Goal: Task Accomplishment & Management: Manage account settings

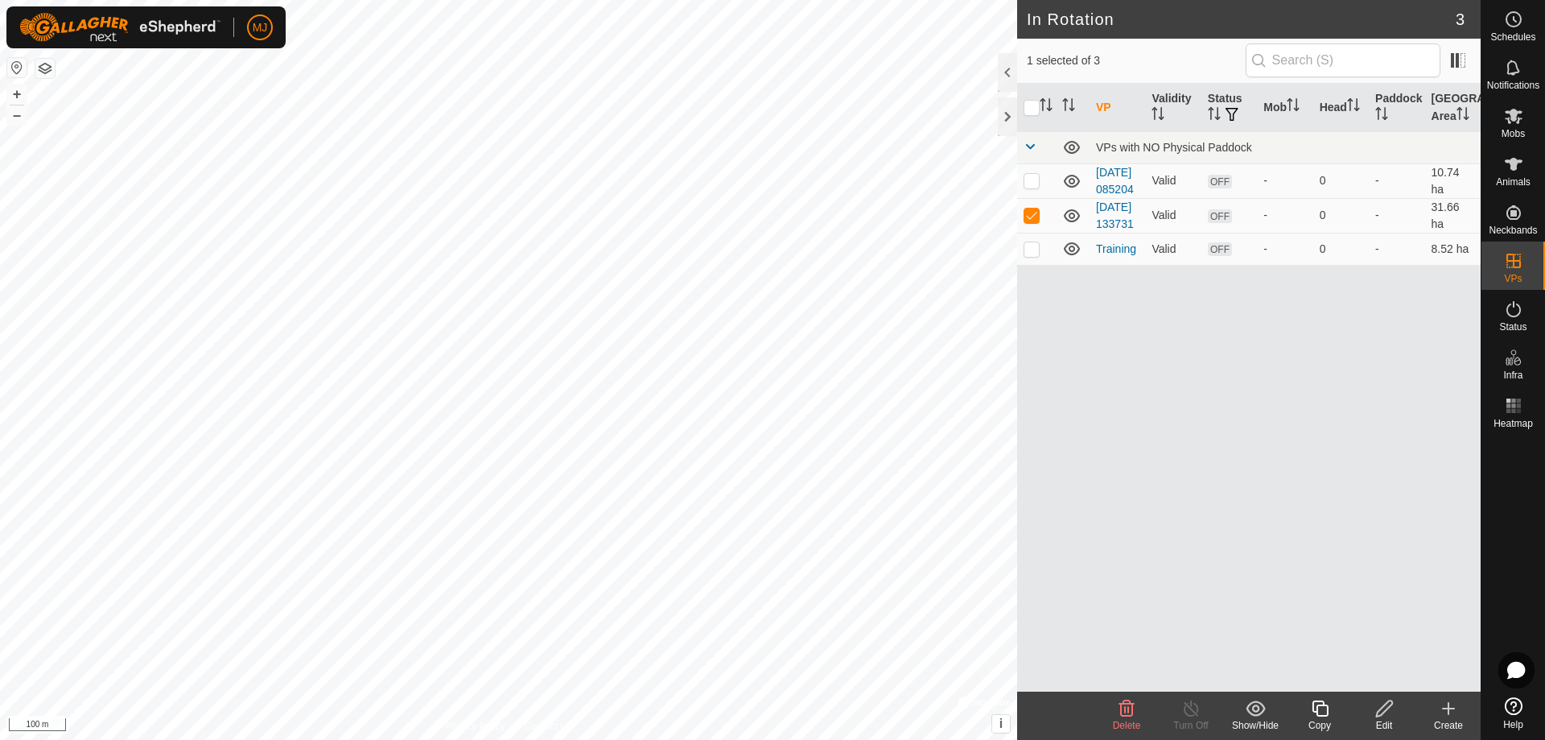
click at [1123, 711] on icon at bounding box center [1126, 708] width 19 height 19
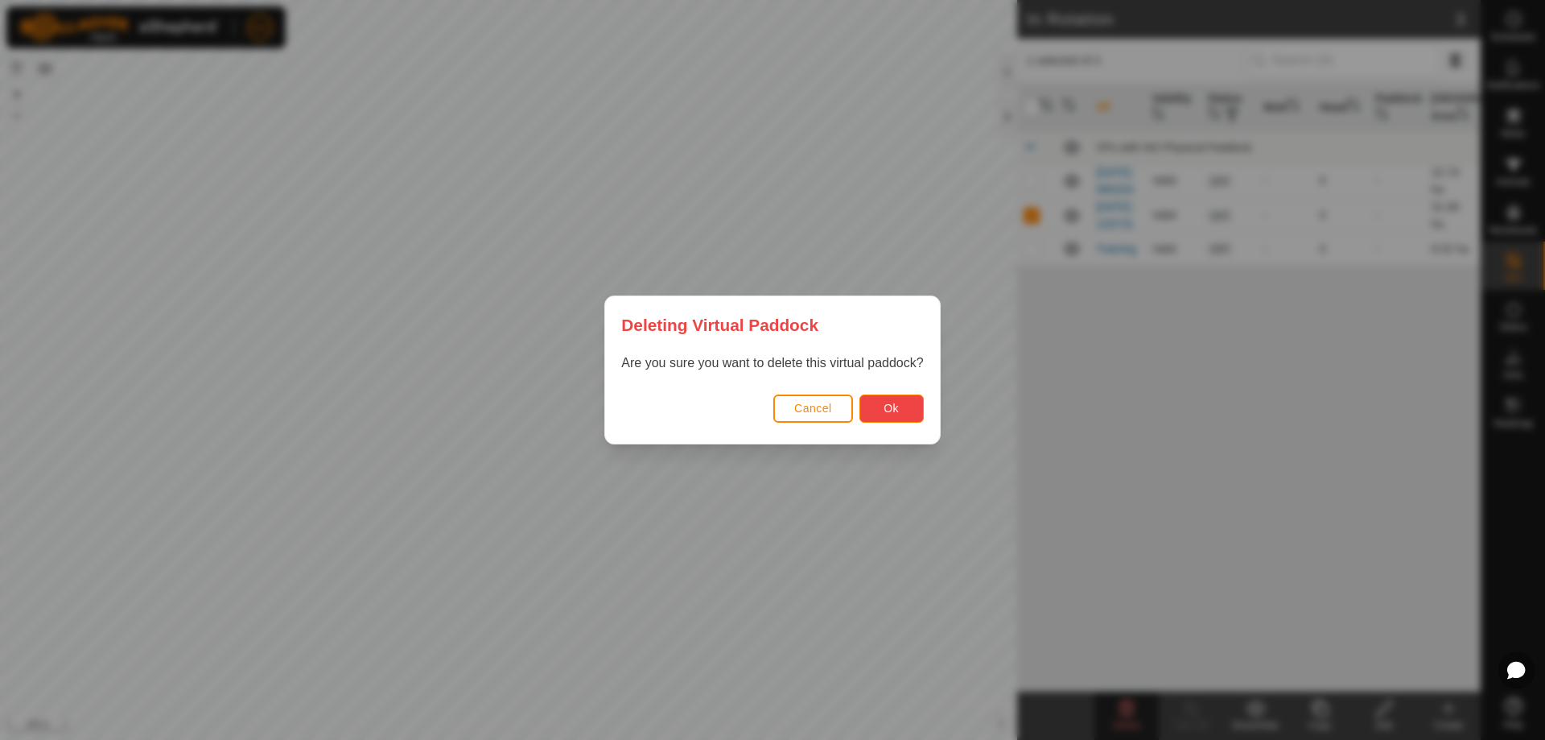
click at [880, 401] on button "Ok" at bounding box center [891, 408] width 64 height 28
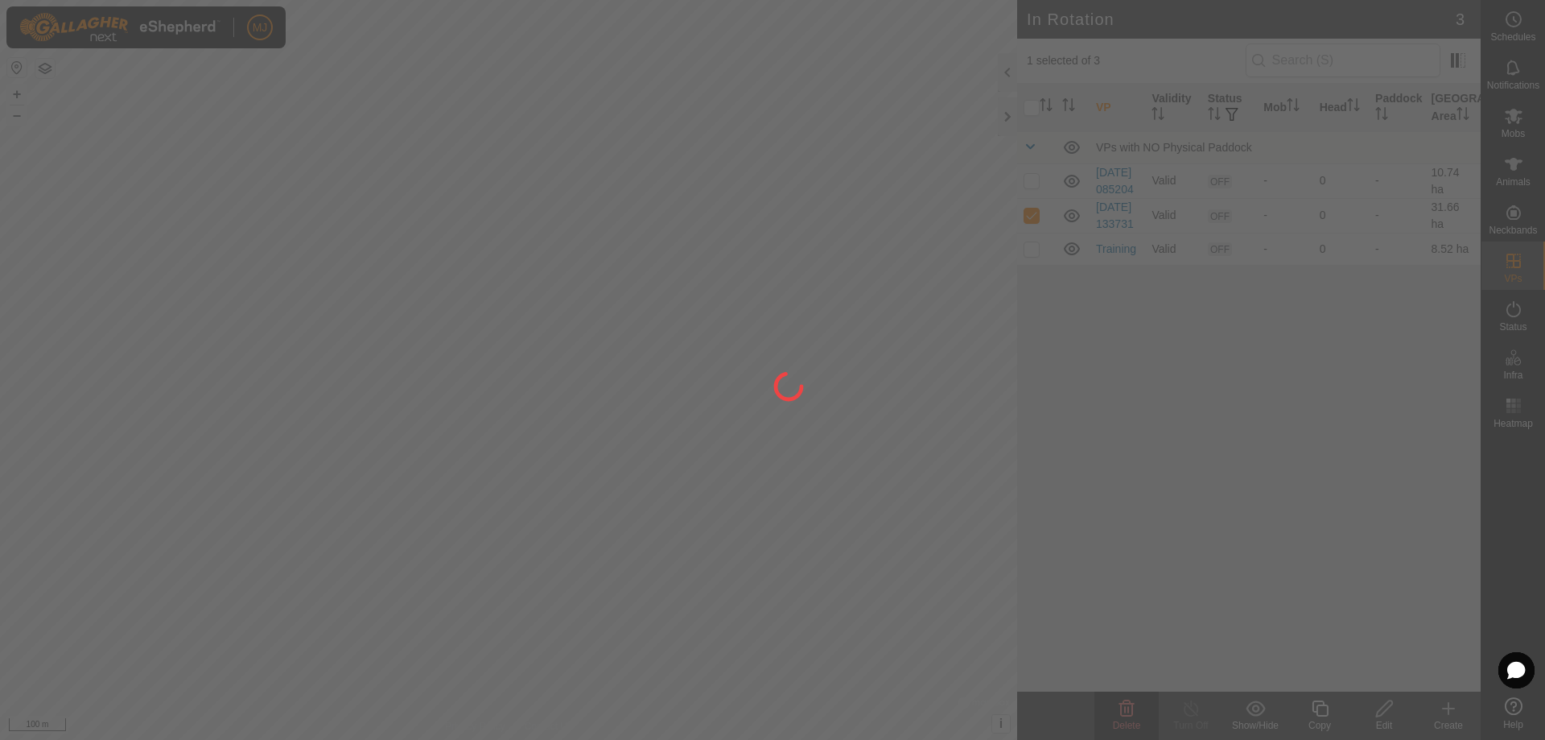
checkbox input "false"
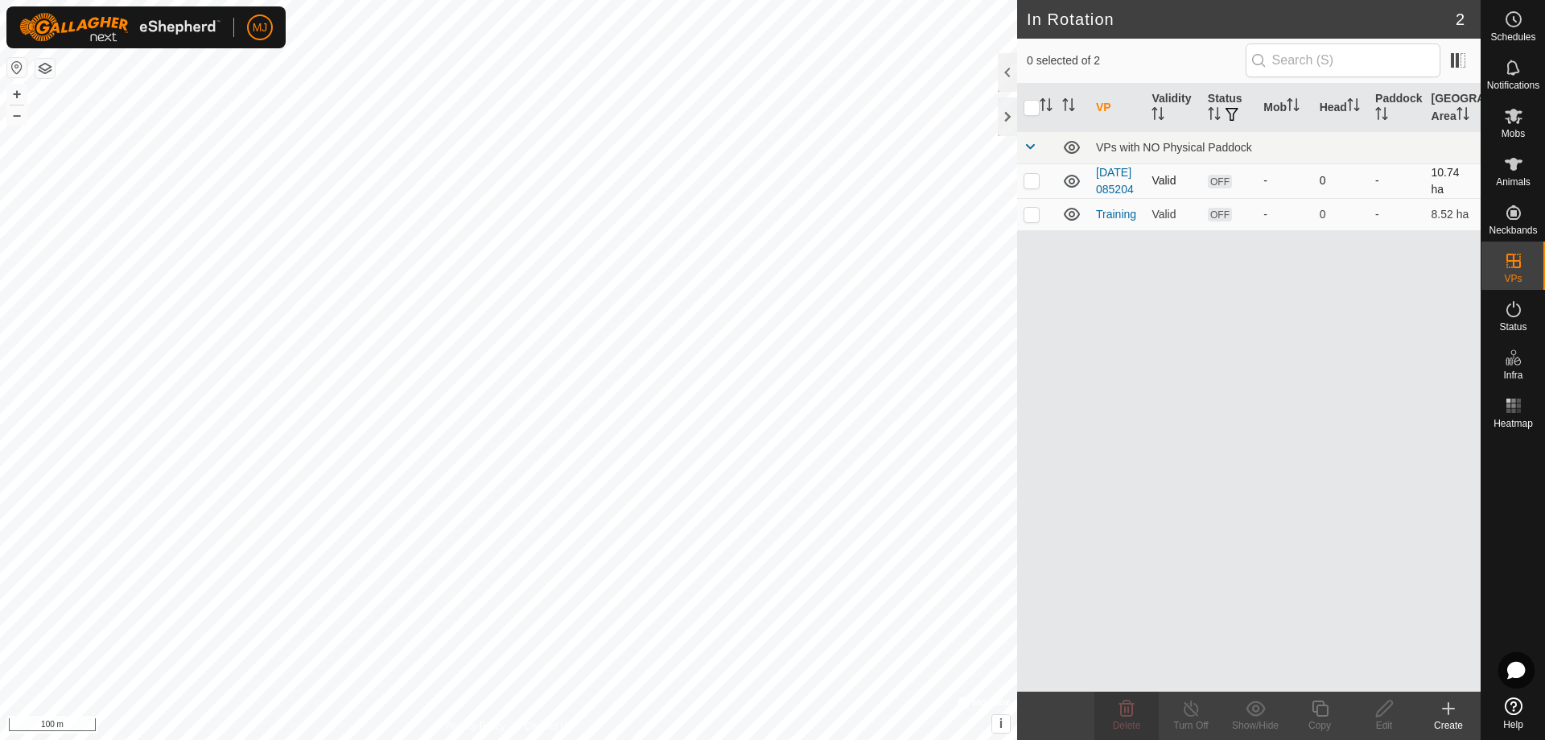
click at [1034, 187] on p-checkbox at bounding box center [1032, 180] width 16 height 13
checkbox input "true"
click at [1387, 715] on icon at bounding box center [1385, 708] width 20 height 19
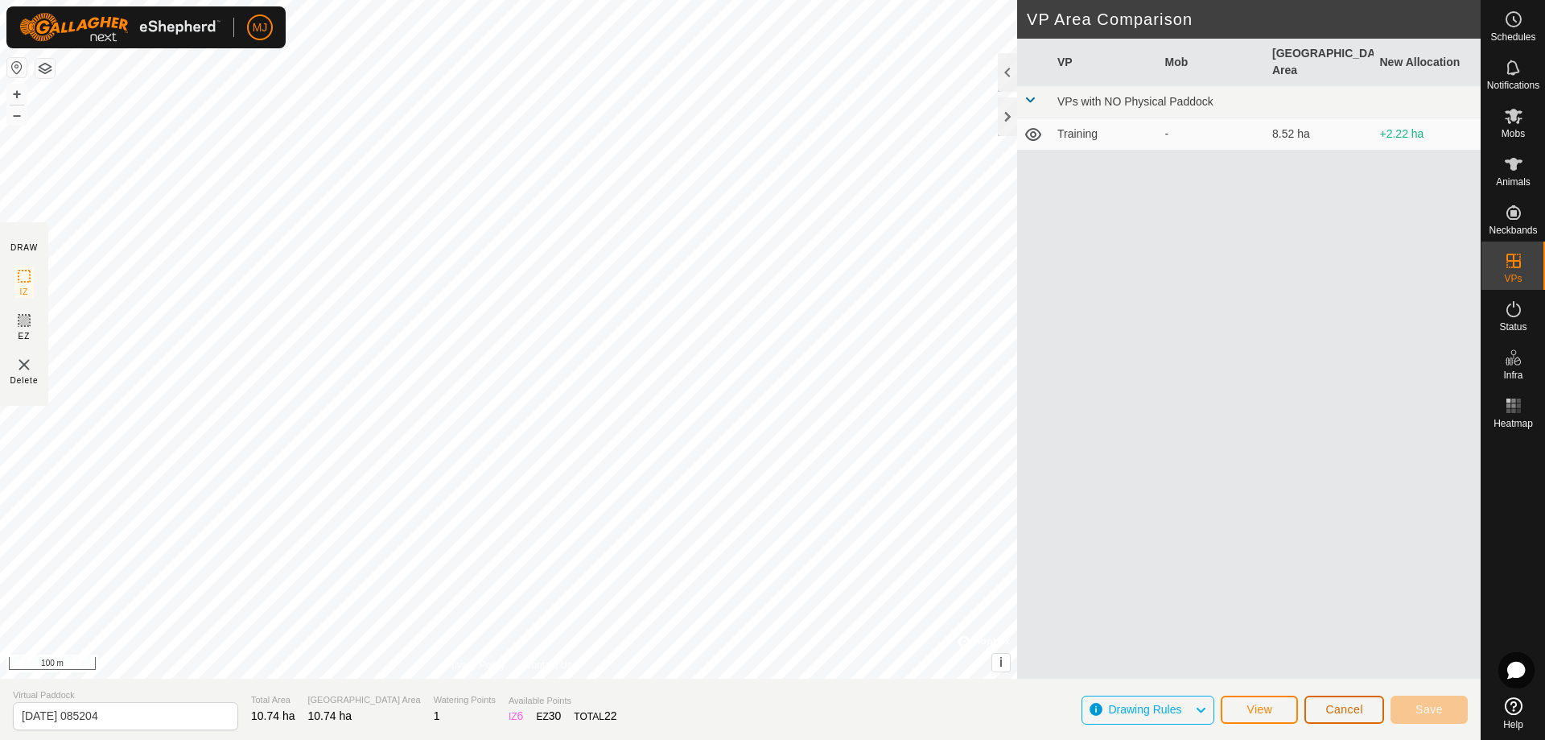
click at [1358, 705] on span "Cancel" at bounding box center [1344, 709] width 38 height 13
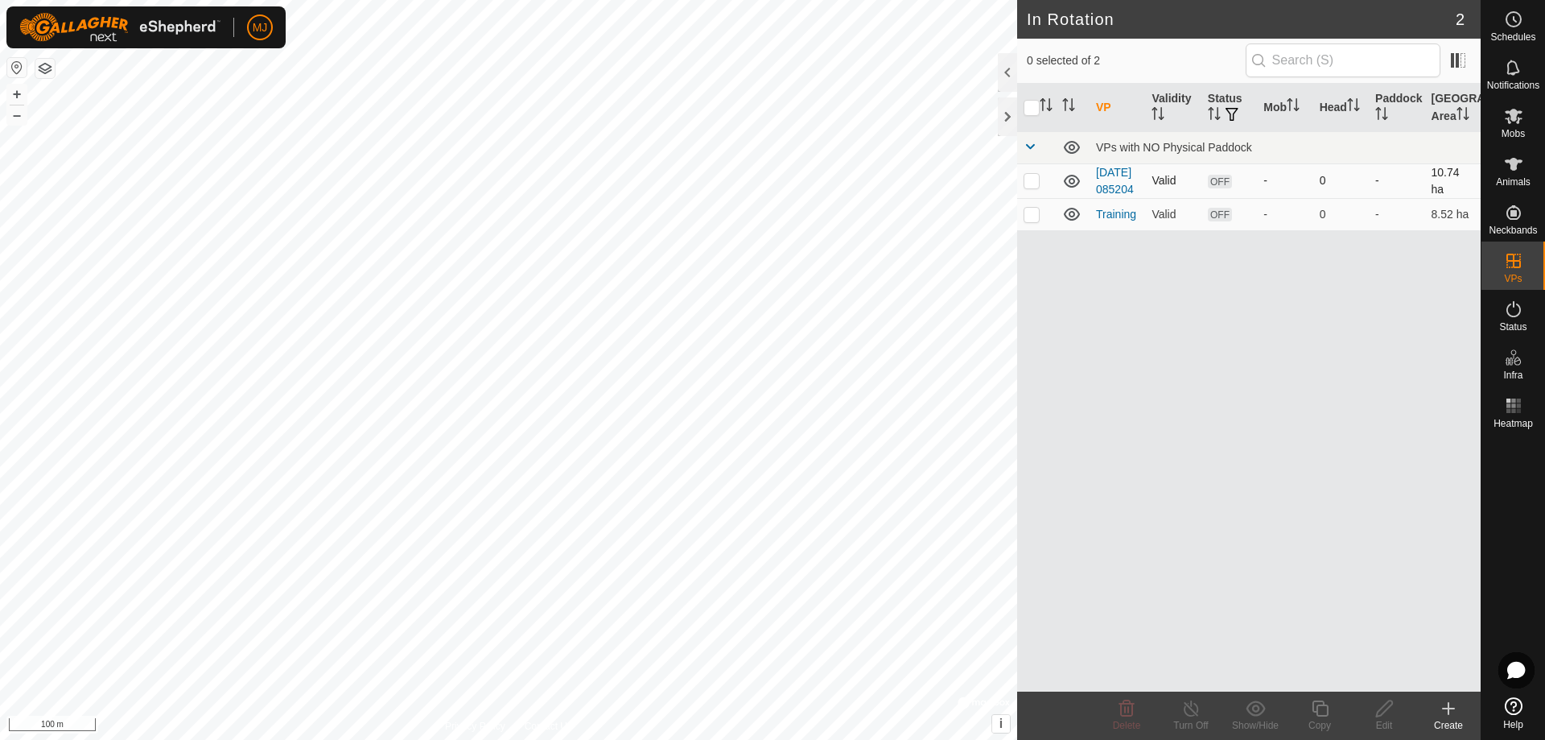
click at [1037, 187] on p-checkbox at bounding box center [1032, 180] width 16 height 13
checkbox input "true"
click at [1382, 715] on icon at bounding box center [1385, 708] width 20 height 19
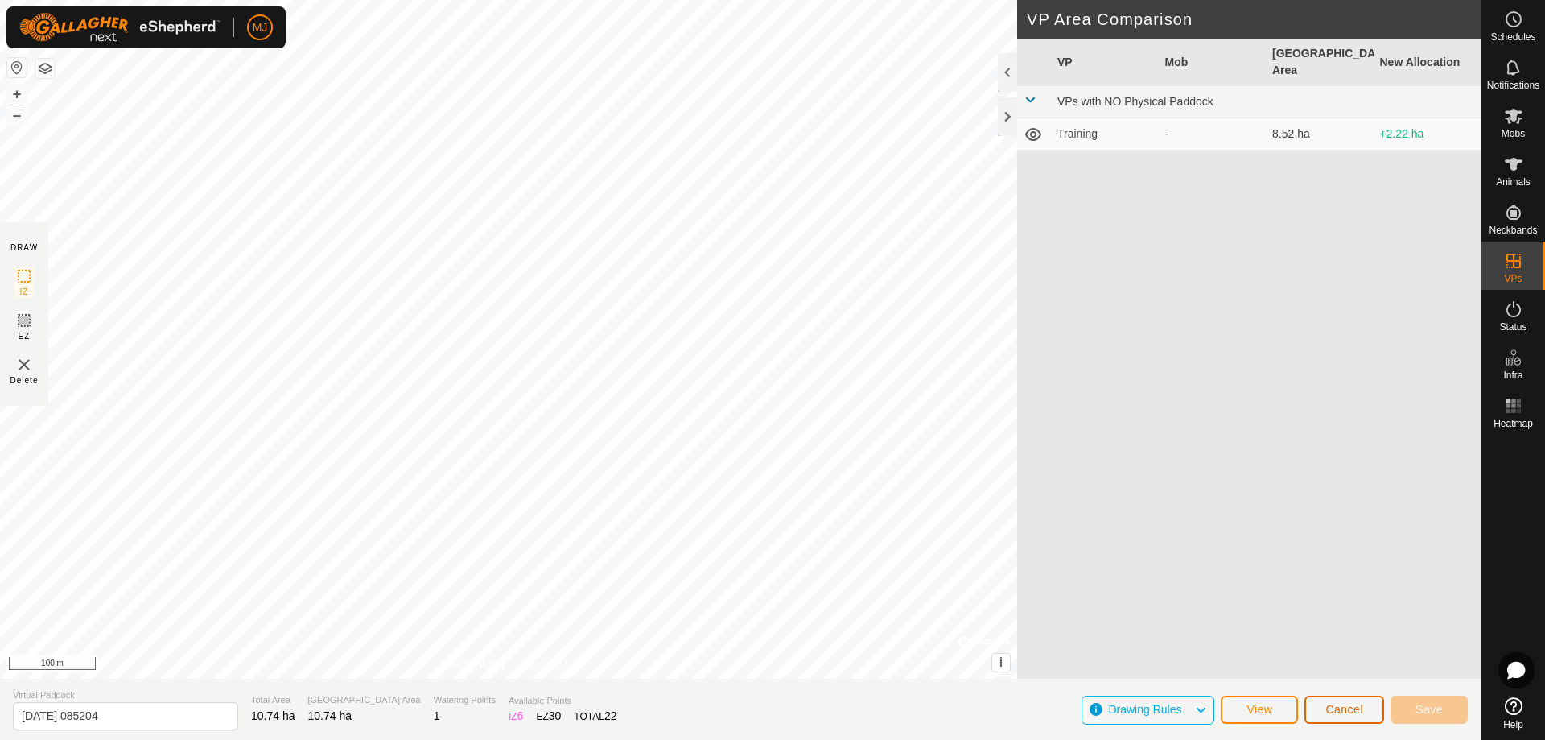
click at [1349, 703] on span "Cancel" at bounding box center [1344, 709] width 38 height 13
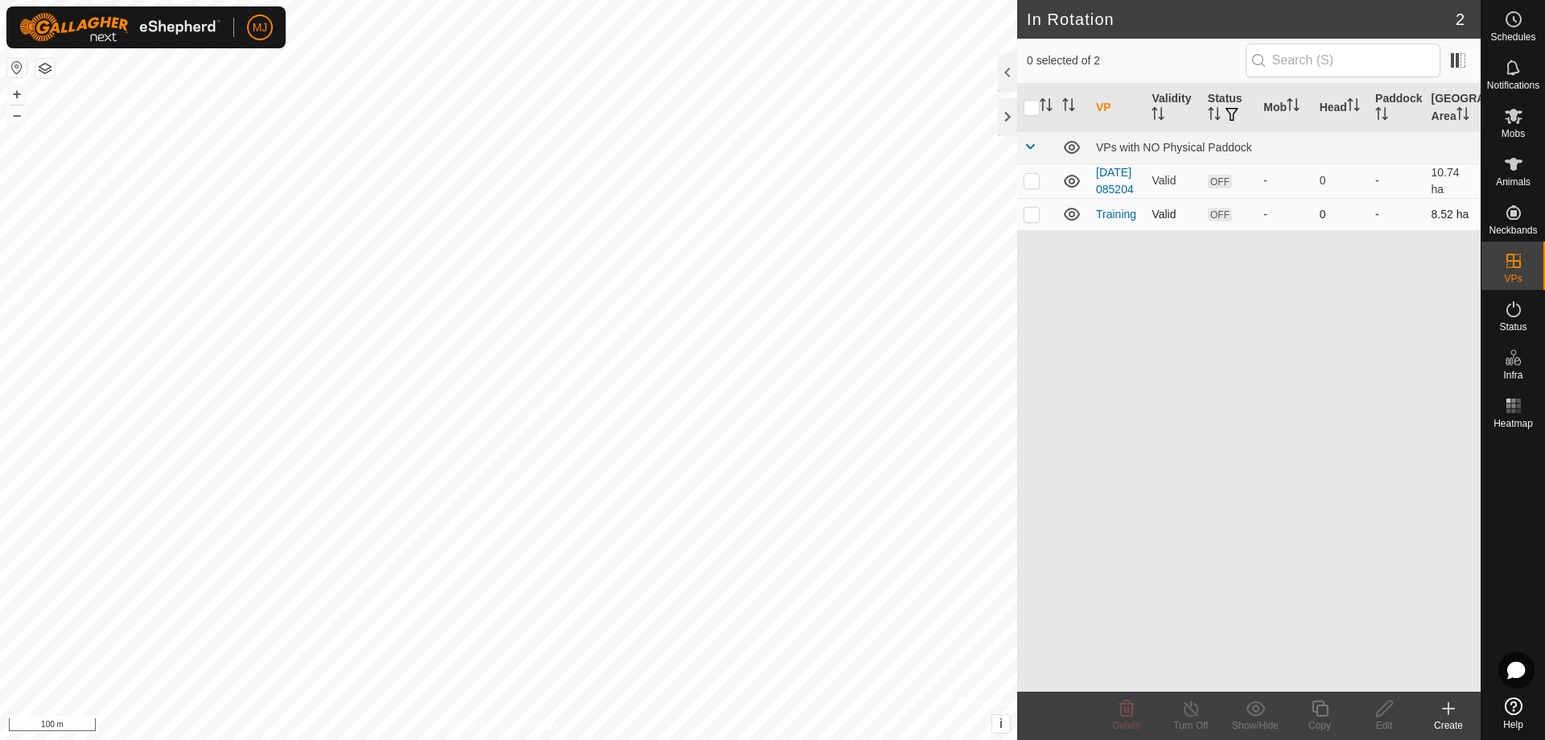
click at [1028, 221] on p-checkbox at bounding box center [1032, 214] width 16 height 13
click at [1029, 221] on p-checkbox at bounding box center [1032, 214] width 16 height 13
checkbox input "false"
click at [1027, 187] on p-checkbox at bounding box center [1032, 180] width 16 height 13
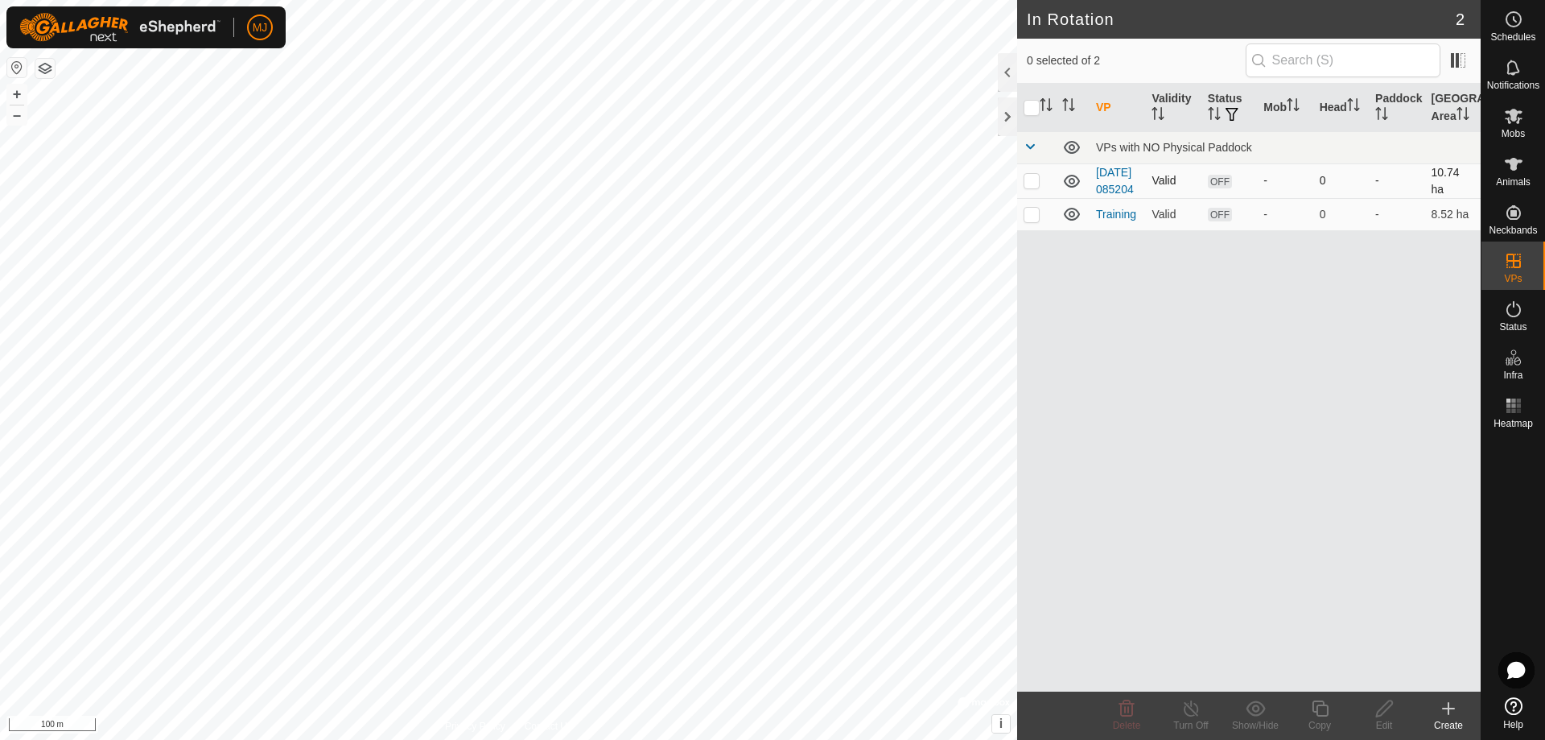
click at [1050, 185] on td at bounding box center [1036, 180] width 39 height 35
checkbox input "true"
click at [1390, 709] on icon at bounding box center [1385, 708] width 20 height 19
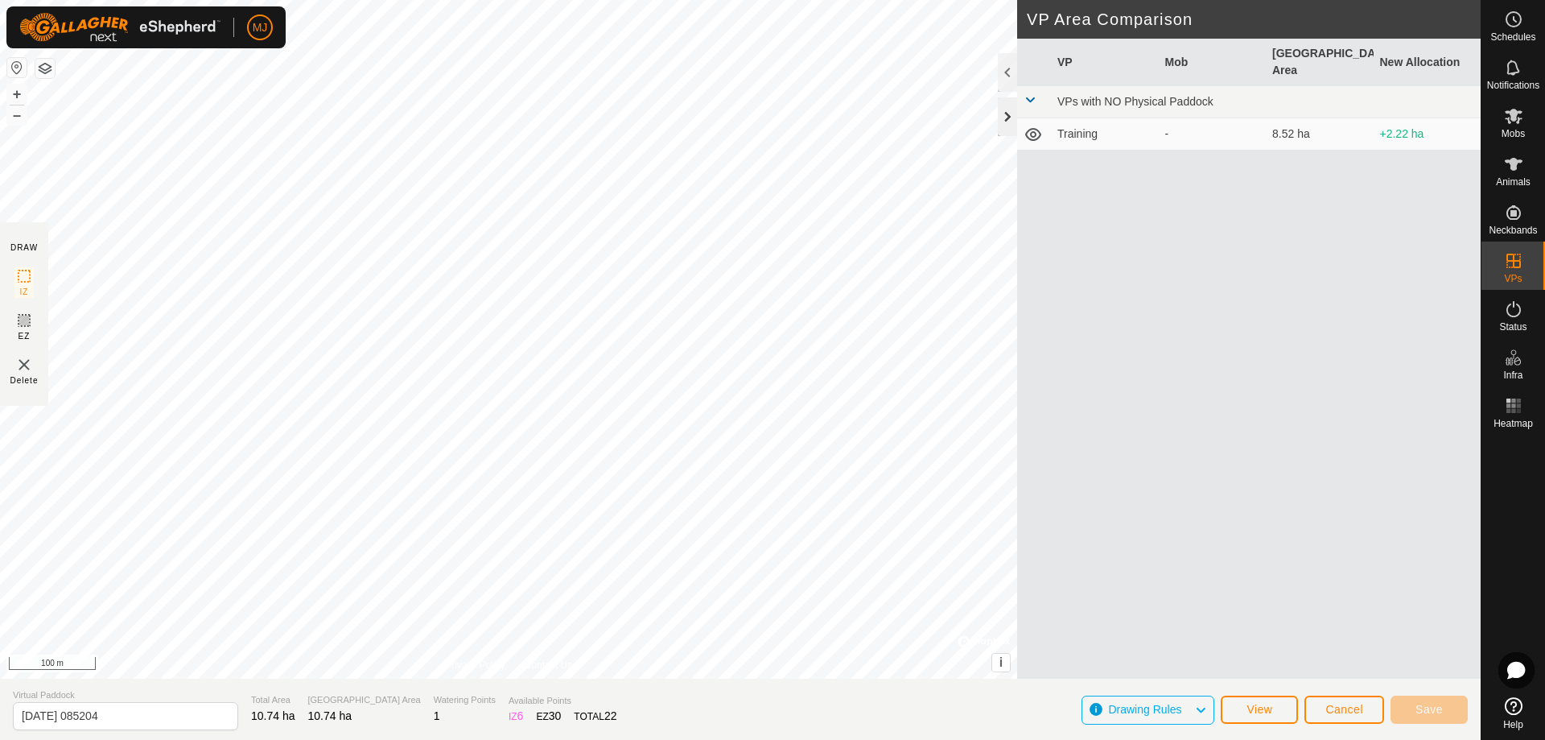
click at [1004, 116] on div at bounding box center [1007, 116] width 19 height 39
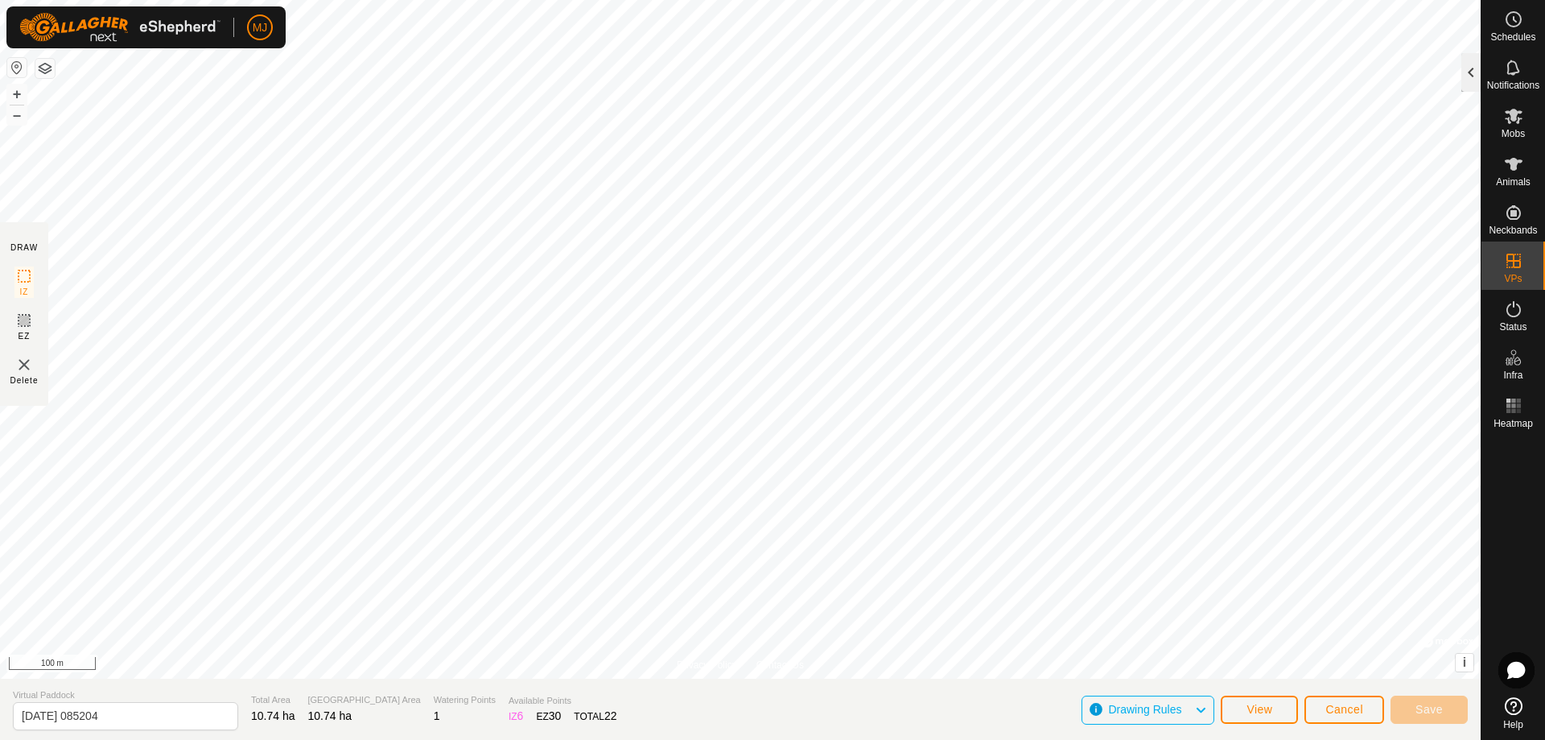
click at [1466, 71] on div at bounding box center [1470, 72] width 19 height 39
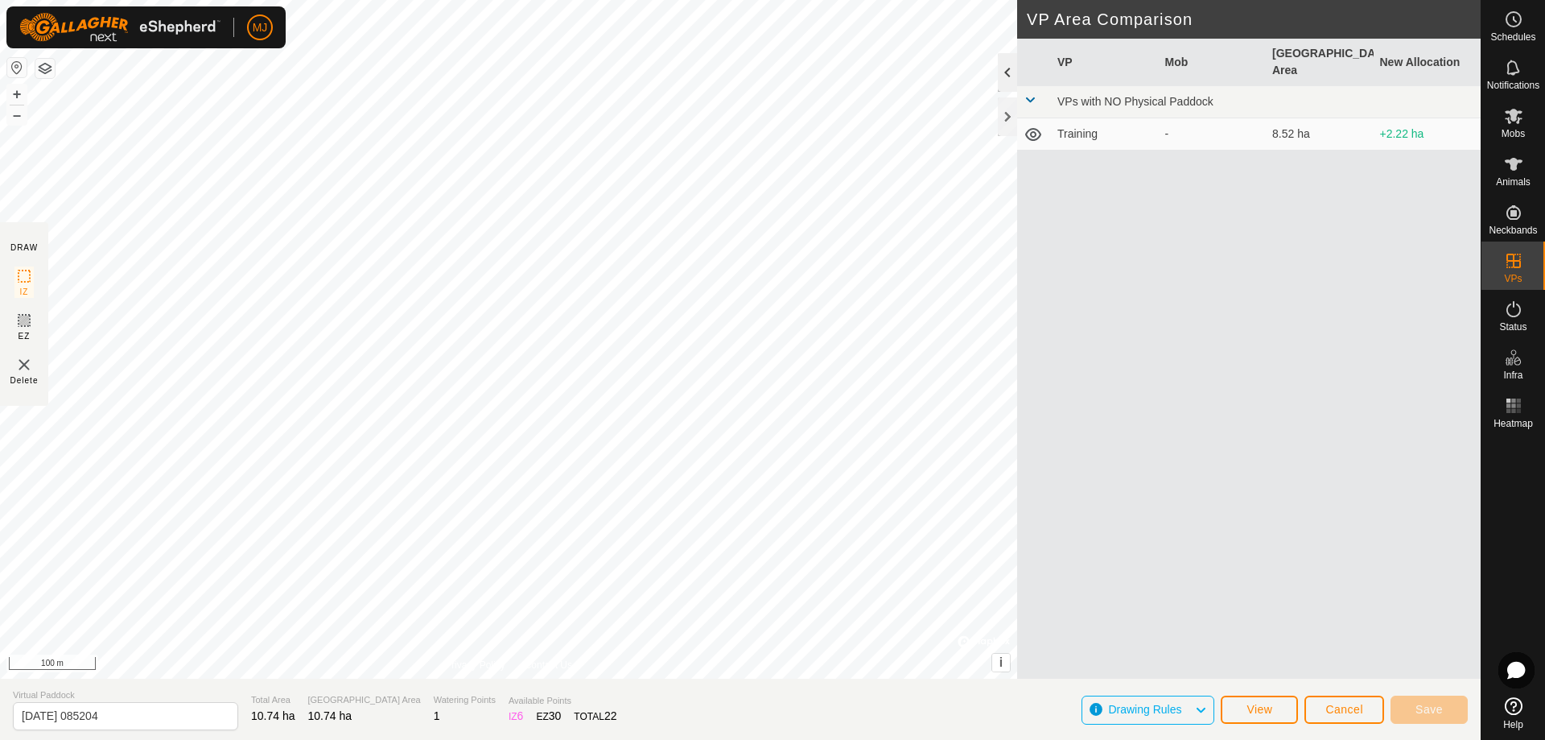
click at [1014, 76] on div at bounding box center [1007, 72] width 19 height 39
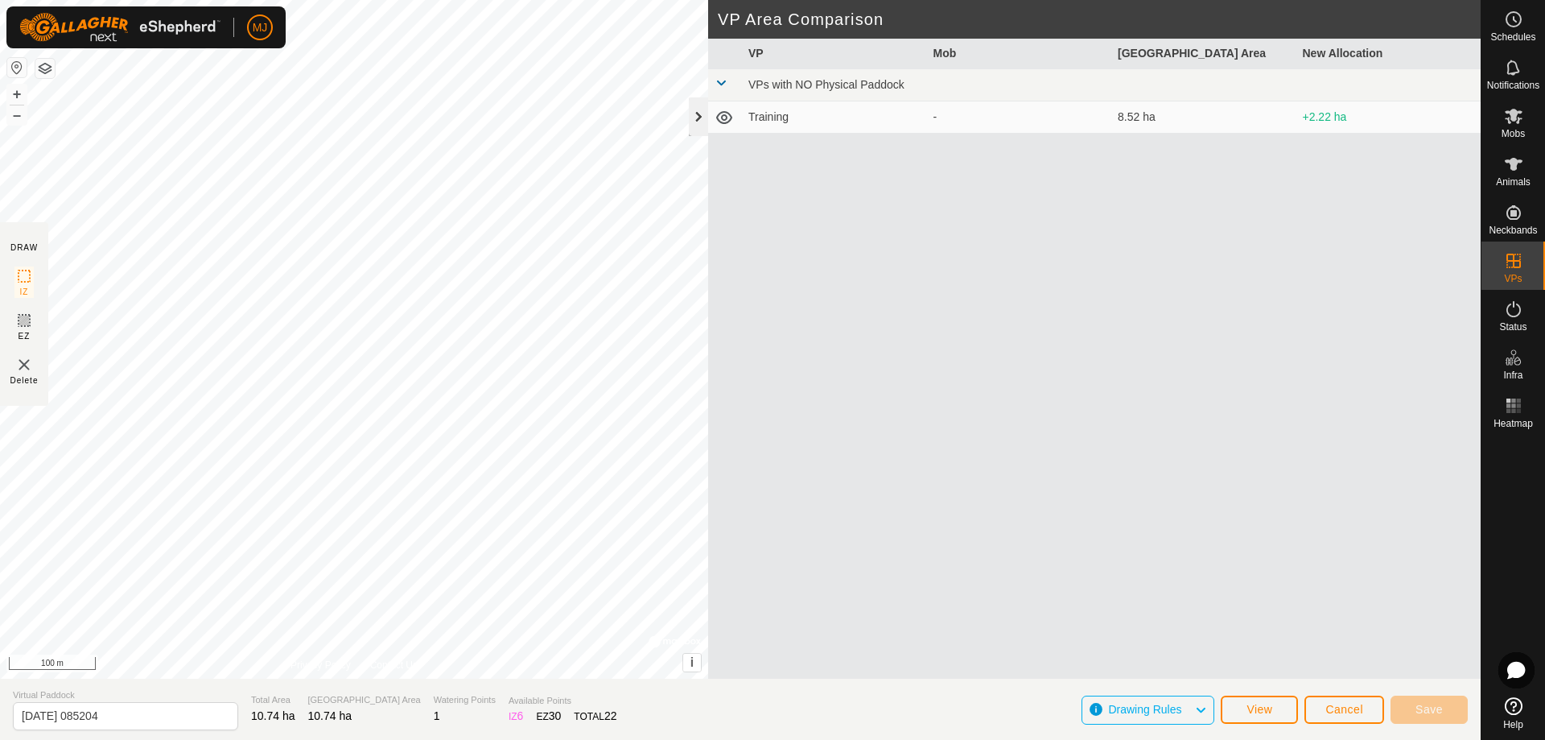
click at [697, 115] on div at bounding box center [698, 116] width 19 height 39
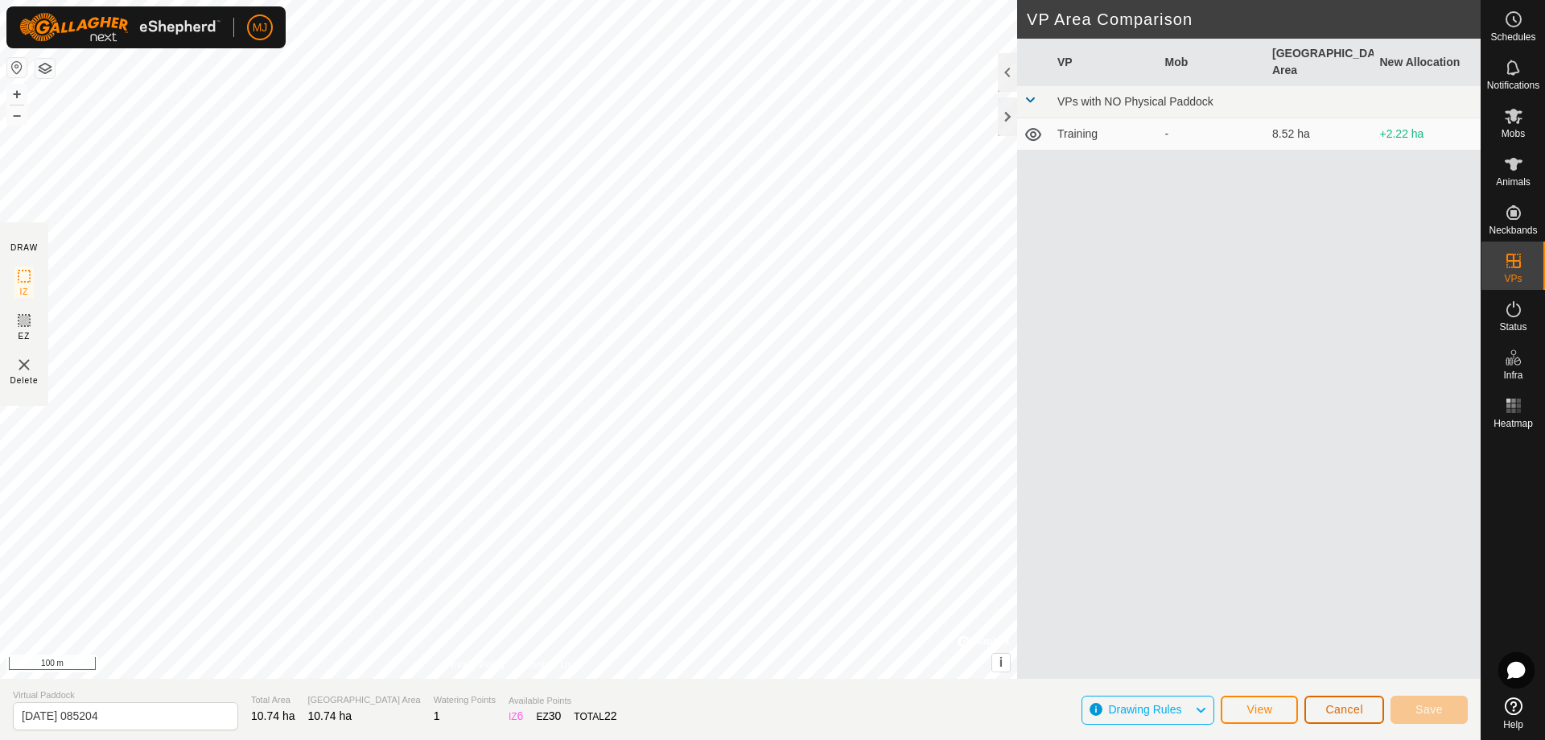
click at [1350, 706] on span "Cancel" at bounding box center [1344, 709] width 38 height 13
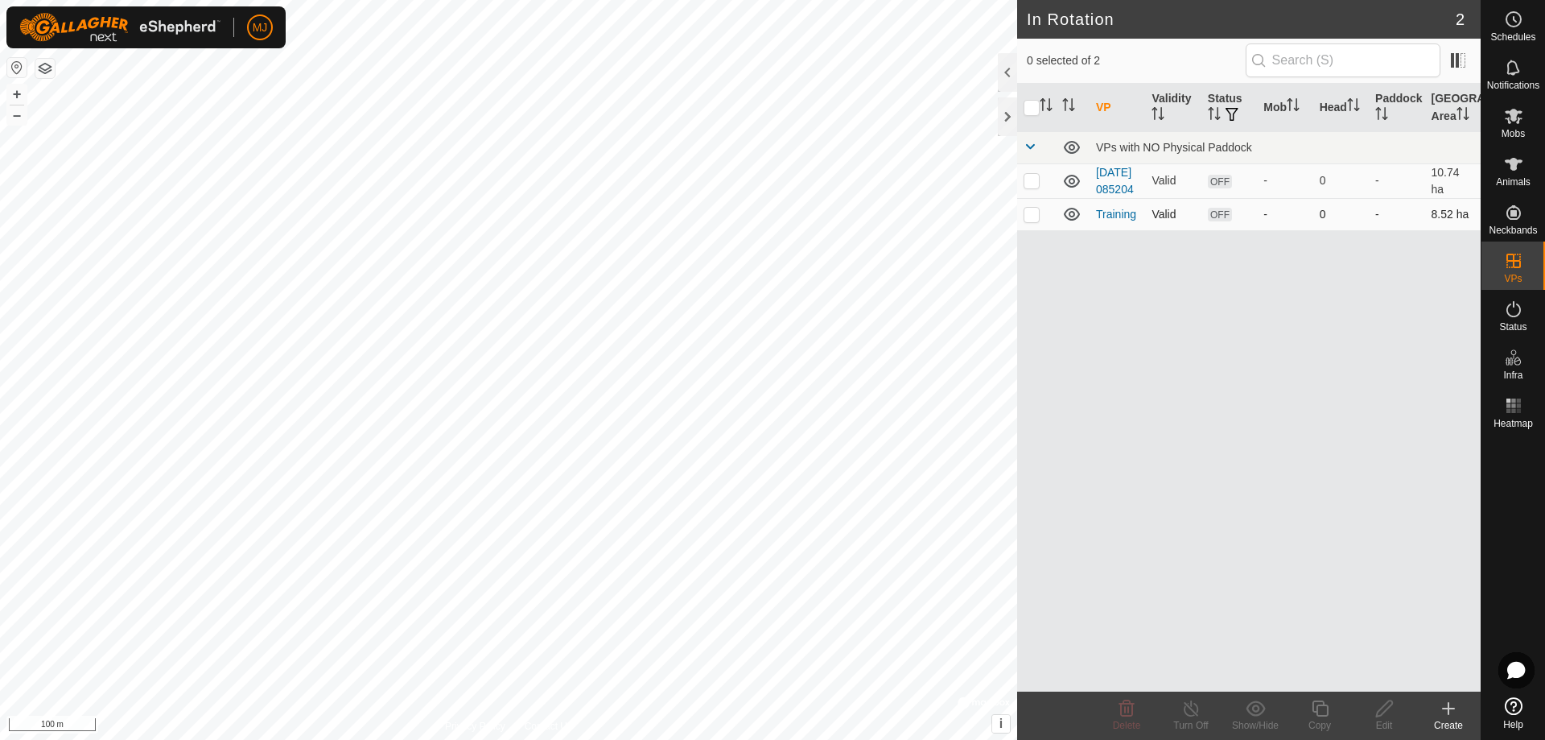
click at [1031, 221] on p-checkbox at bounding box center [1032, 214] width 16 height 13
checkbox input "true"
click at [1383, 711] on icon at bounding box center [1385, 708] width 20 height 19
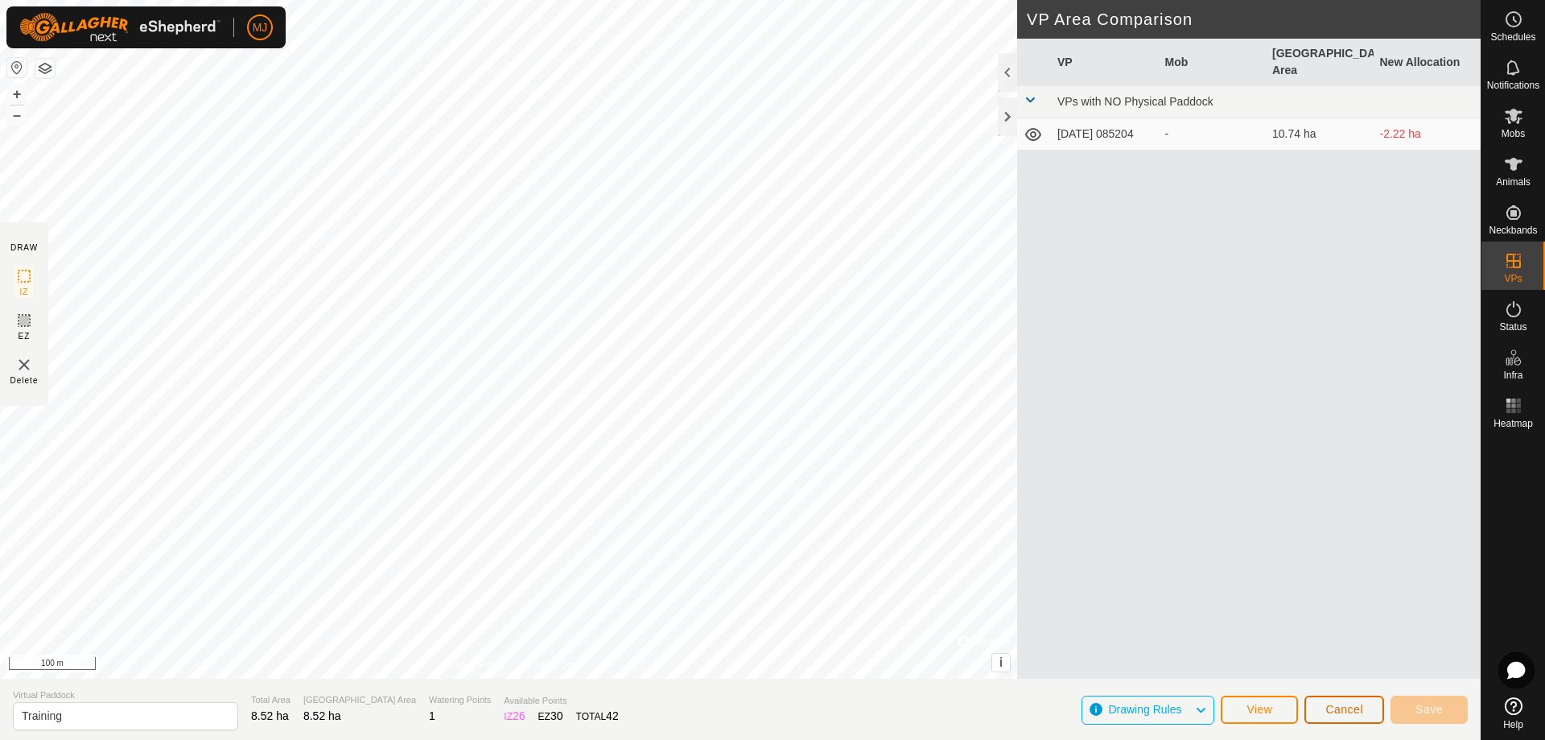
click at [1336, 707] on span "Cancel" at bounding box center [1344, 709] width 38 height 13
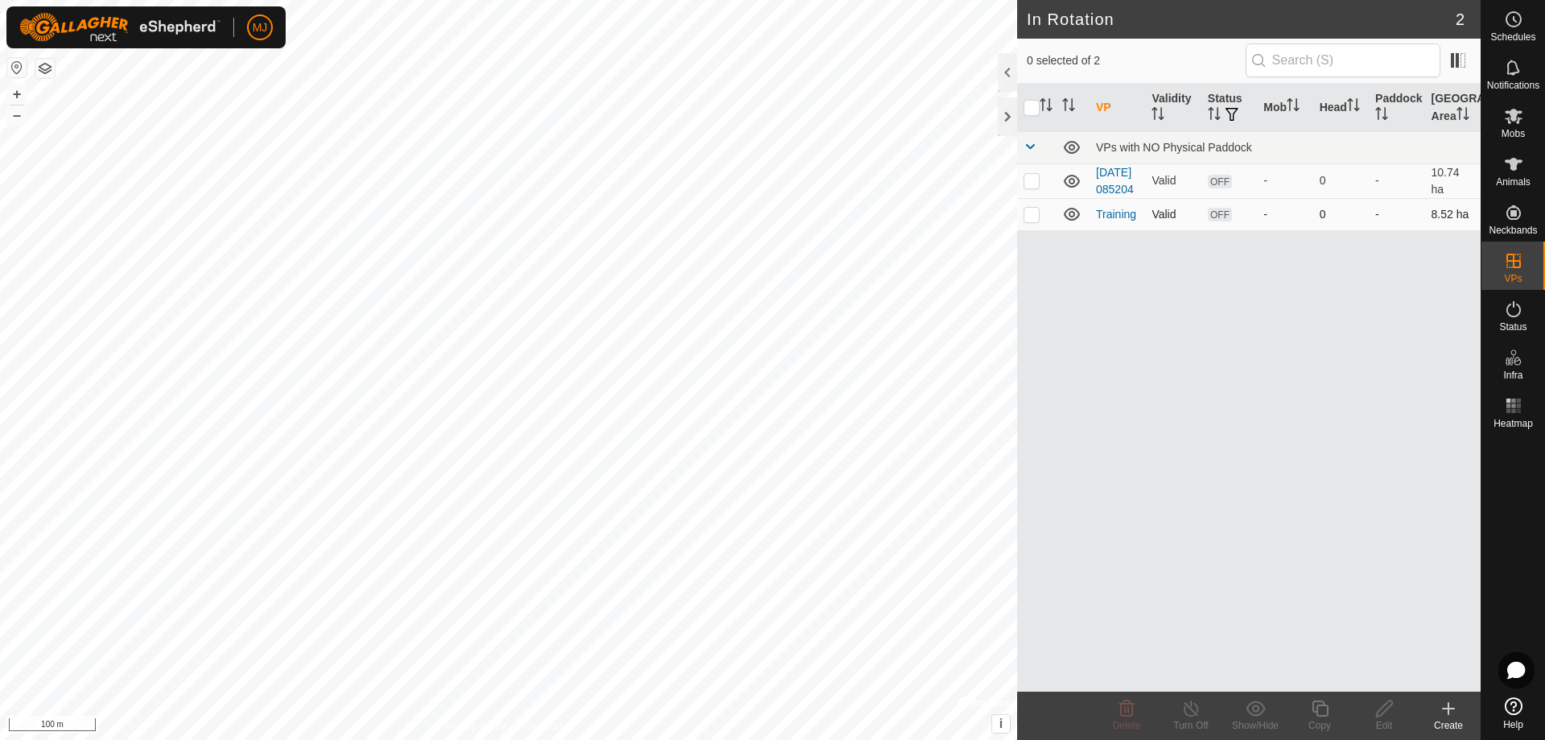
click at [1029, 230] on td at bounding box center [1036, 214] width 39 height 32
checkbox input "true"
click at [1035, 187] on p-checkbox at bounding box center [1032, 180] width 16 height 13
checkbox input "true"
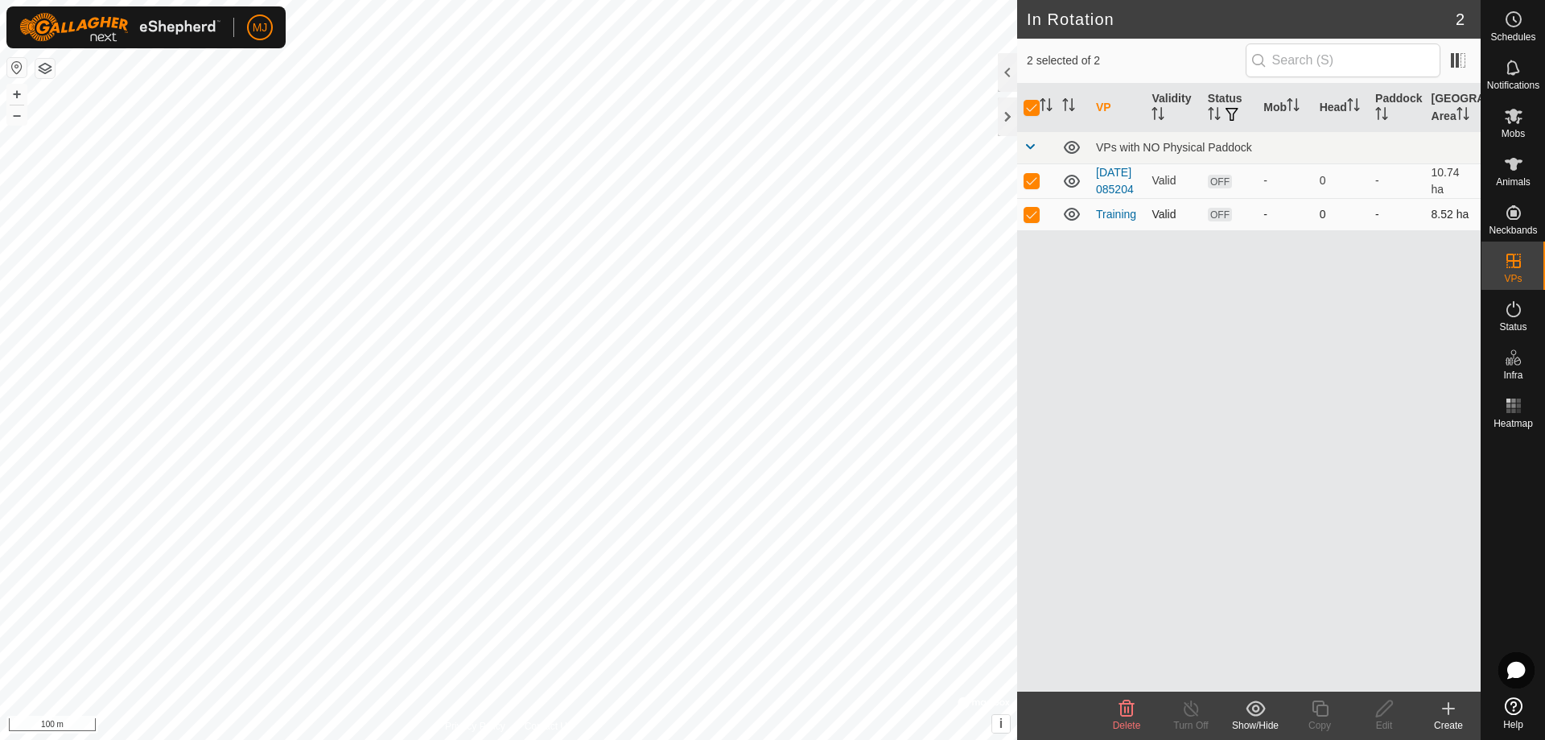
click at [1033, 230] on td at bounding box center [1036, 214] width 39 height 32
checkbox input "false"
click at [1033, 187] on p-checkbox at bounding box center [1032, 180] width 16 height 13
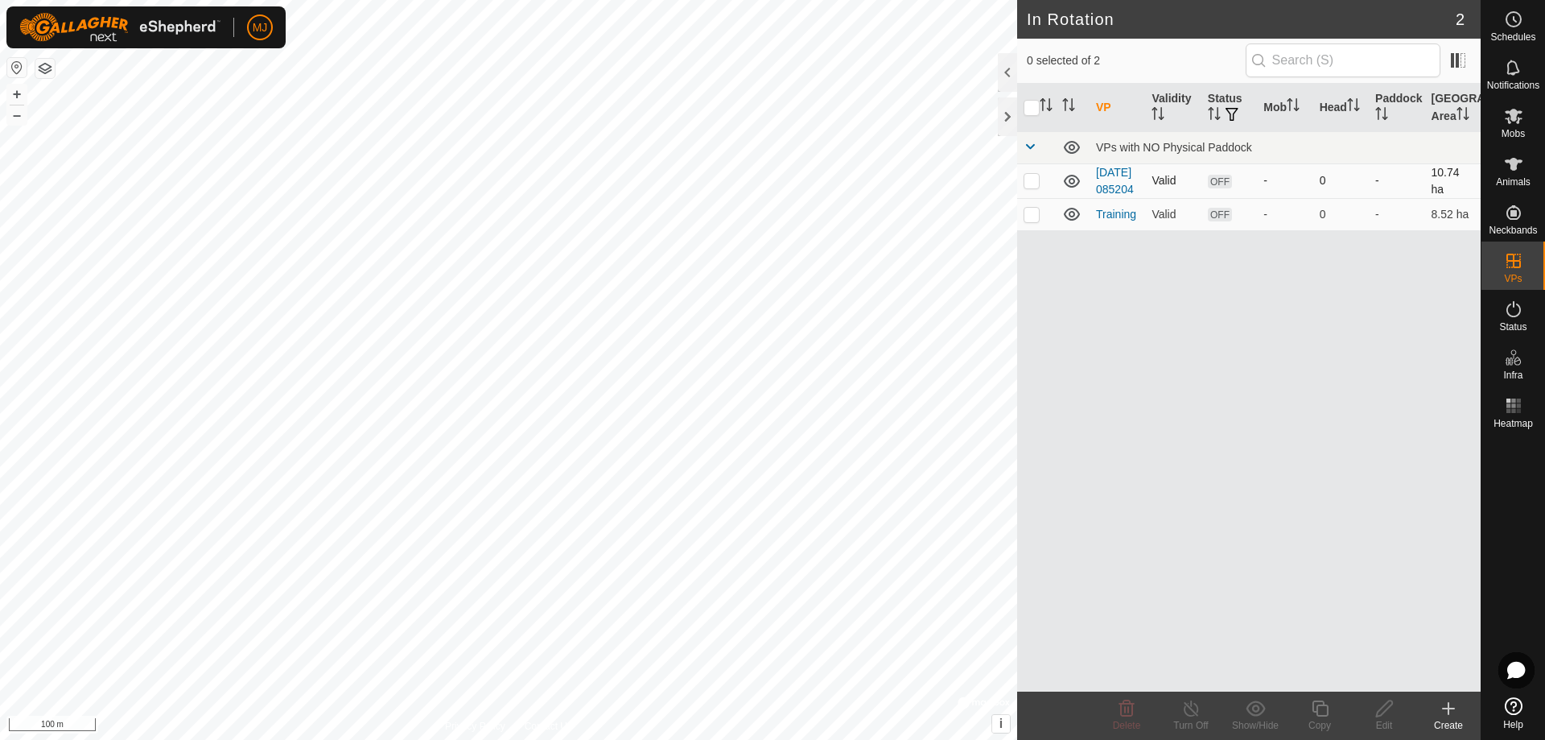
checkbox input "true"
click at [1111, 188] on link "[DATE] 085204" at bounding box center [1115, 181] width 38 height 30
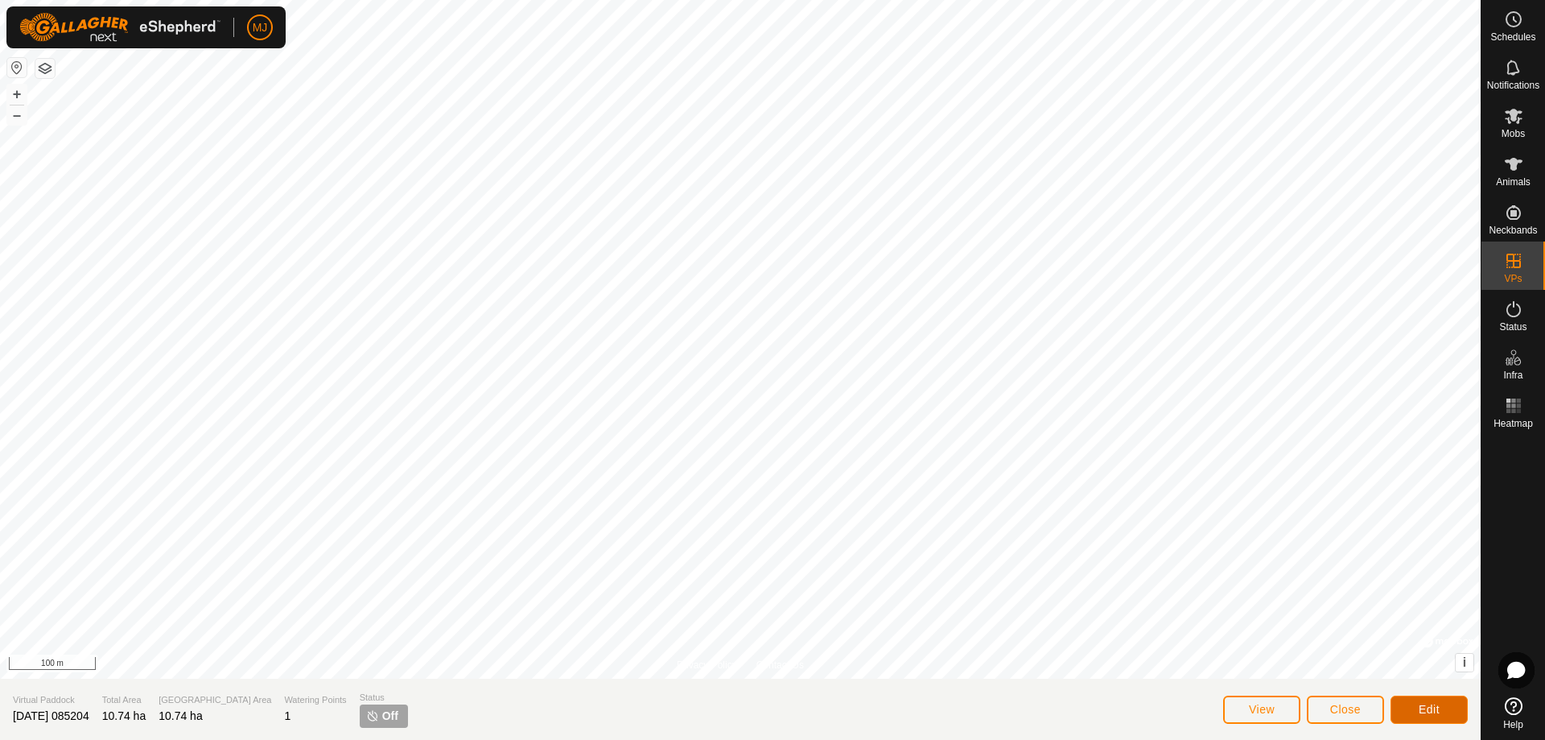
click at [1436, 707] on span "Edit" at bounding box center [1429, 709] width 21 height 13
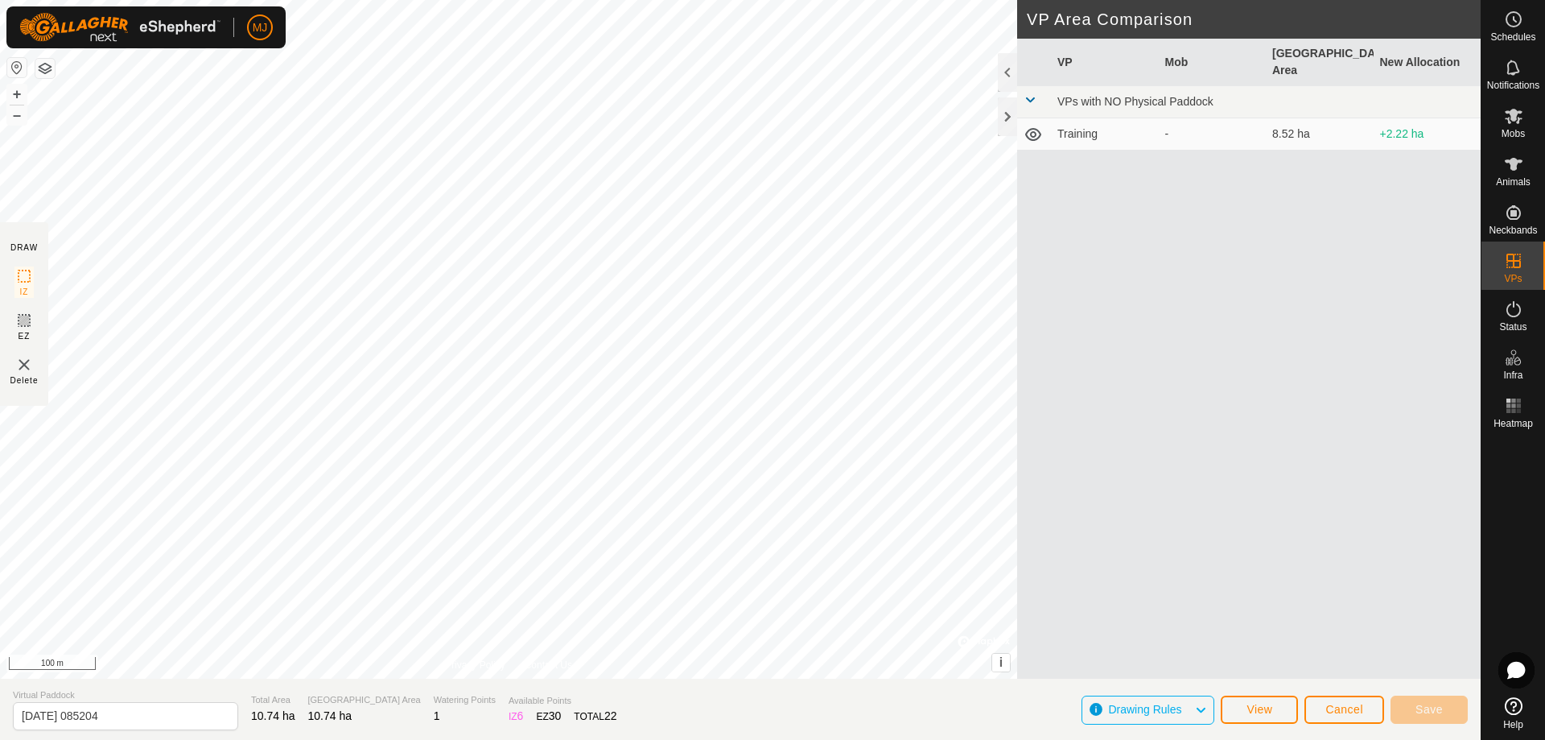
click at [1029, 125] on icon at bounding box center [1033, 134] width 19 height 19
click at [1031, 125] on icon at bounding box center [1033, 134] width 19 height 19
click at [146, 719] on input "[DATE] 085204" at bounding box center [125, 716] width 225 height 28
type input "2"
type input "Physical fence"
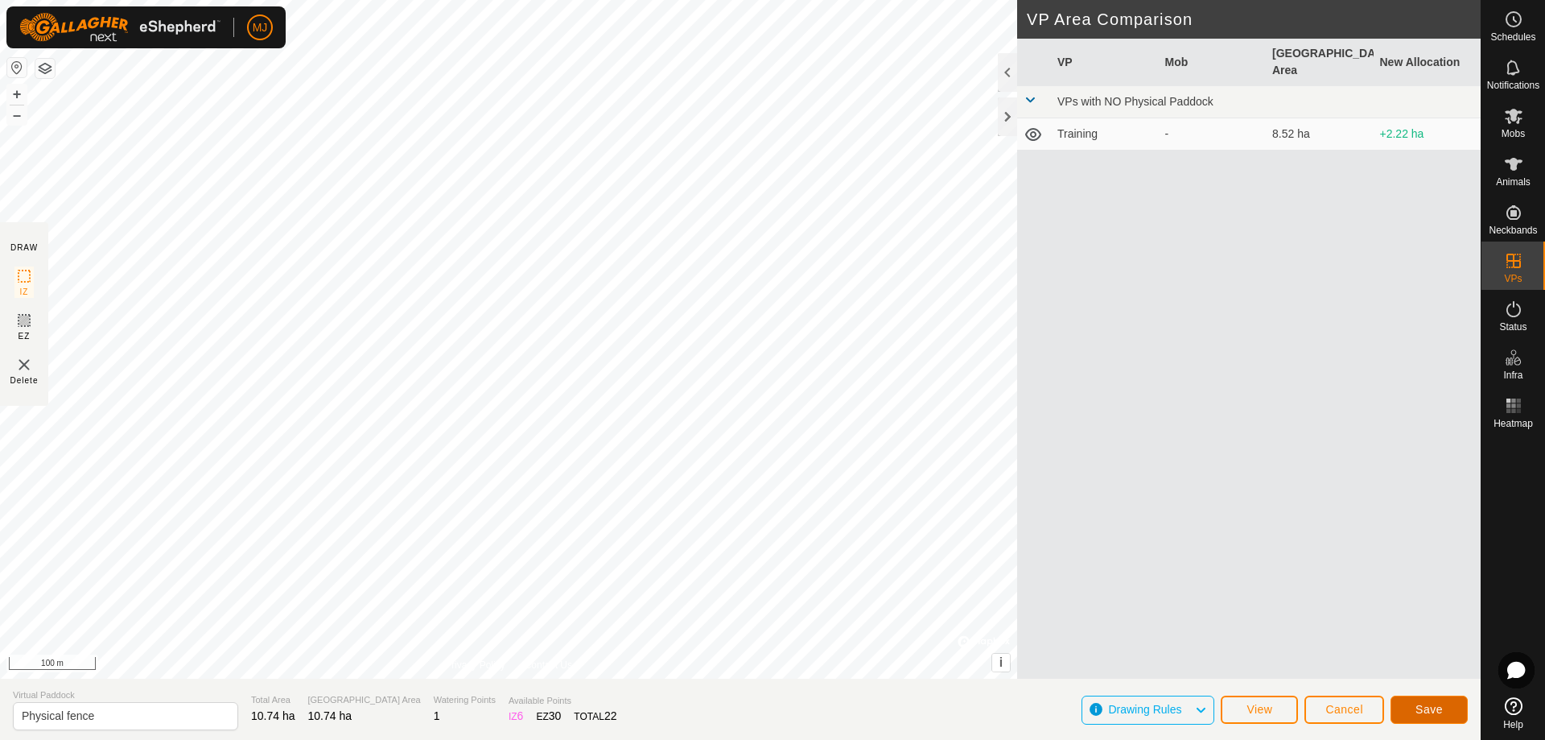
click at [1417, 714] on span "Save" at bounding box center [1429, 709] width 27 height 13
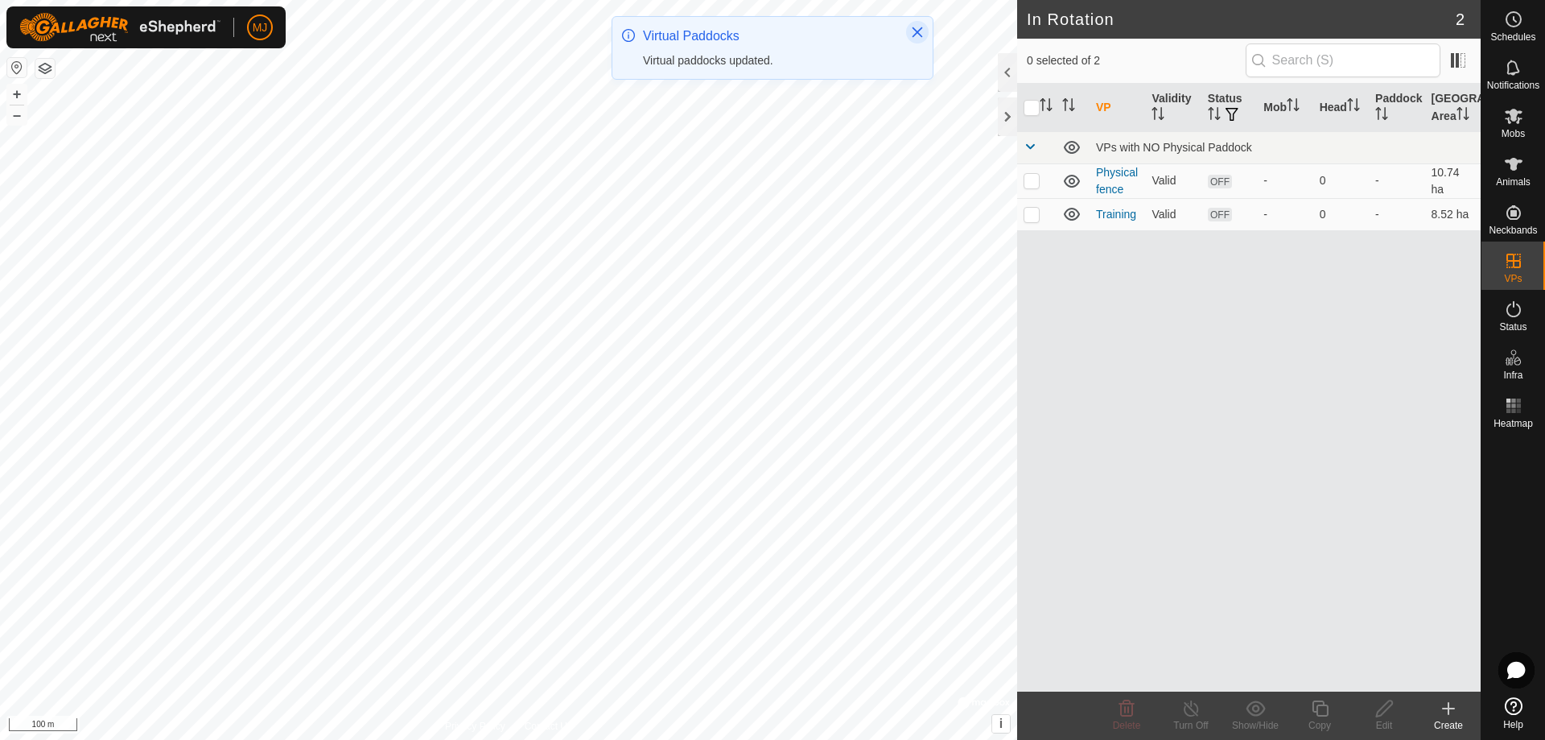
click at [920, 33] on icon "Close" at bounding box center [917, 32] width 13 height 13
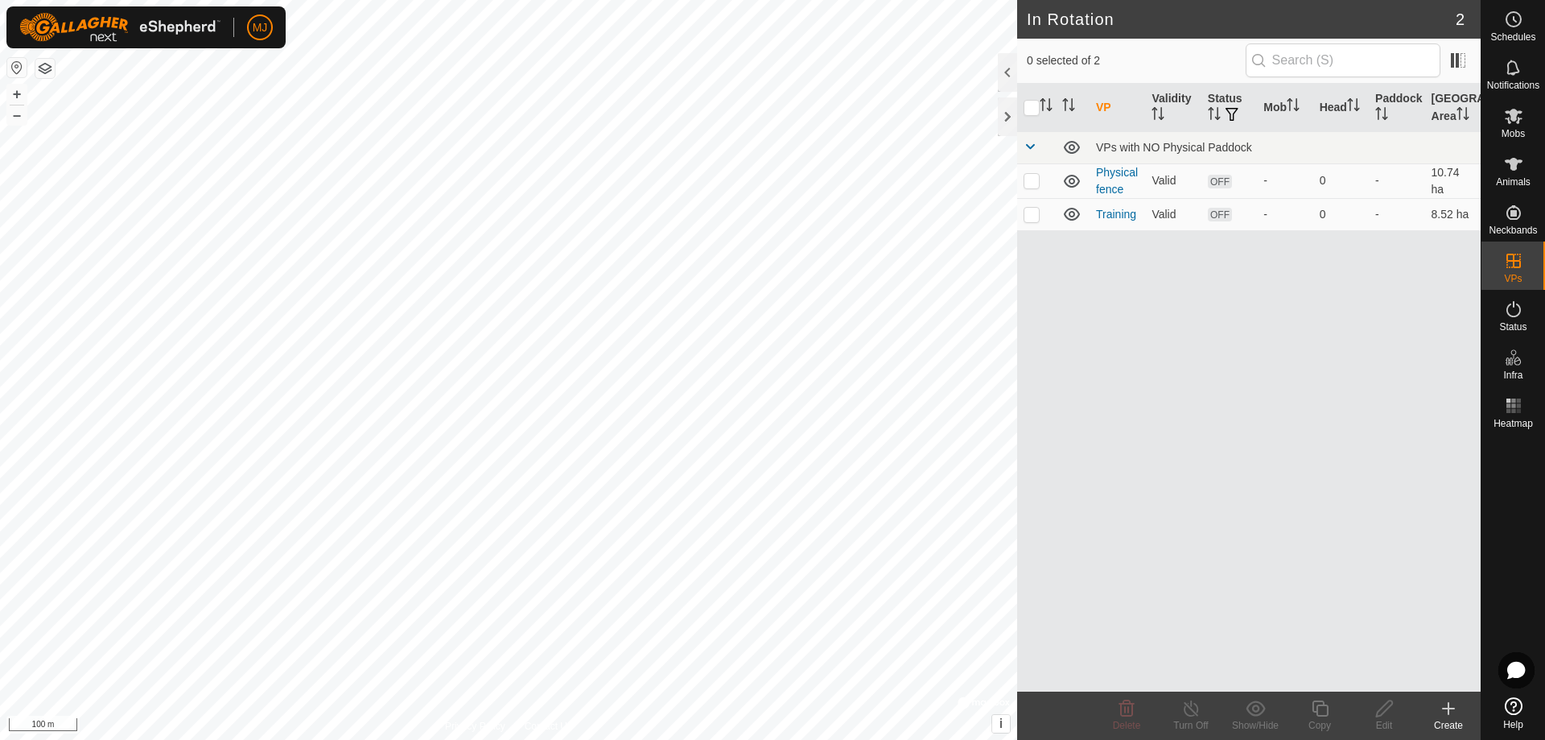
checkbox input "true"
click at [1386, 708] on icon at bounding box center [1385, 708] width 20 height 19
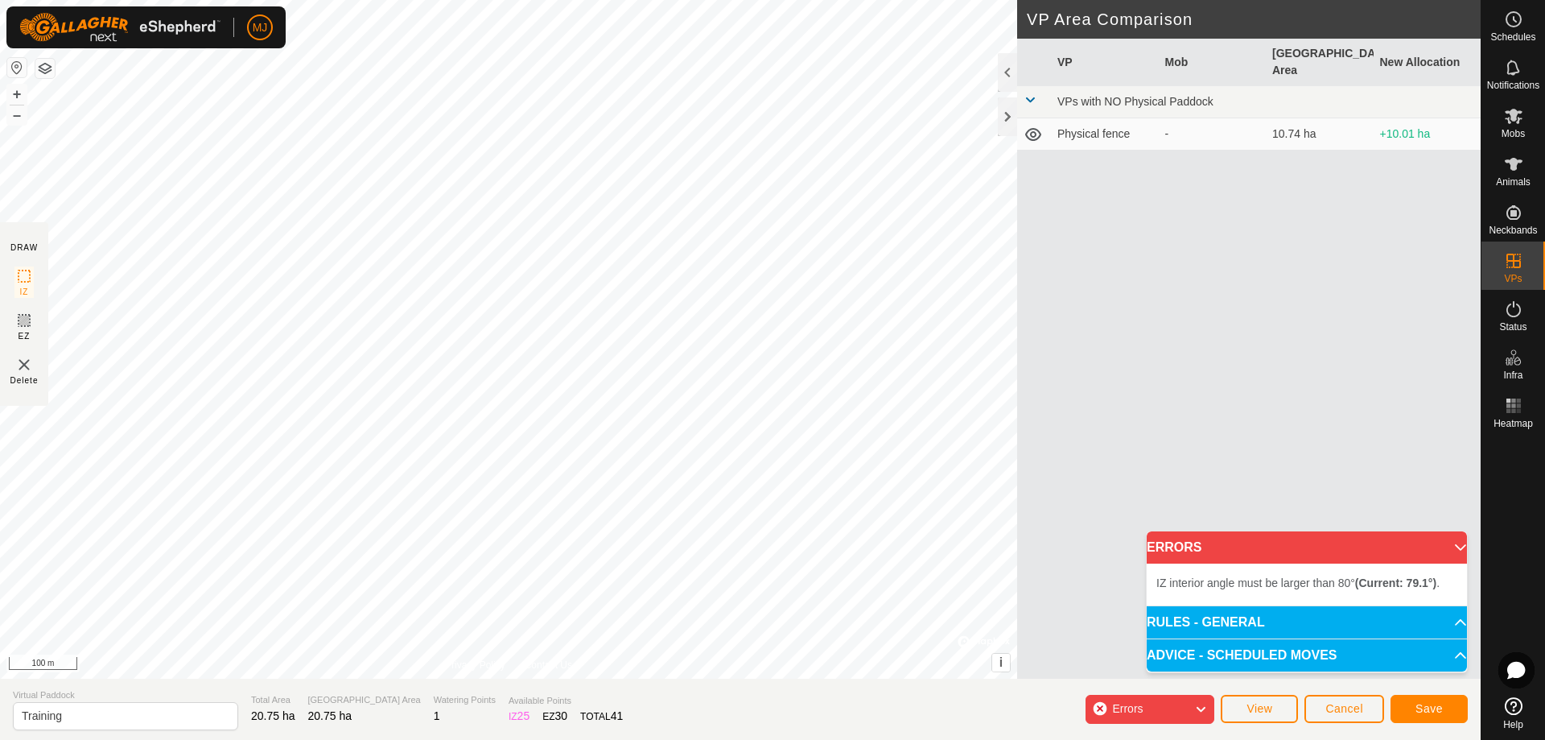
click at [422, 603] on div "IZ interior angle must be larger than 80° (Current: 79.1°) . + – ⇧ i © Mapbox ,…" at bounding box center [508, 339] width 1017 height 678
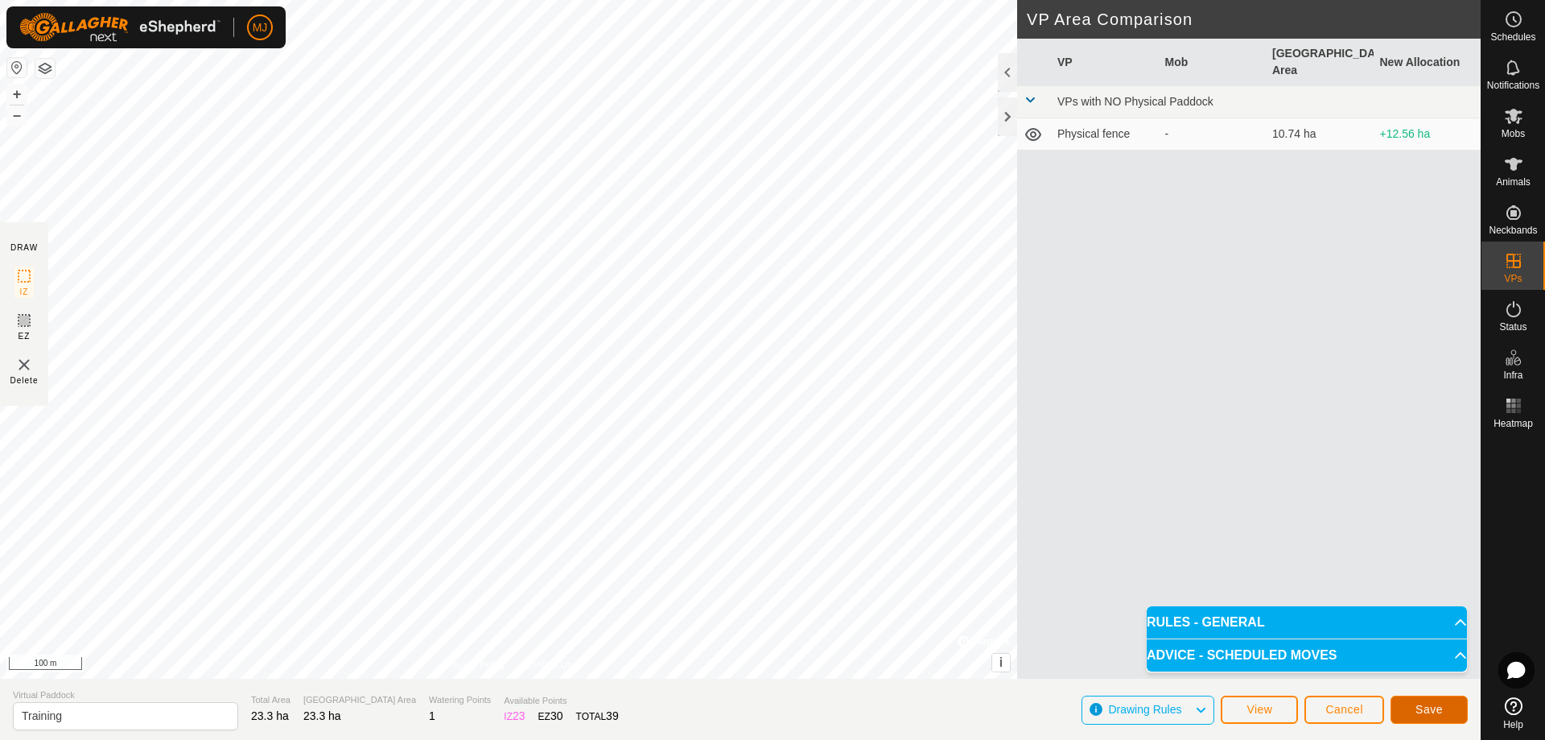
click at [1421, 705] on span "Save" at bounding box center [1429, 709] width 27 height 13
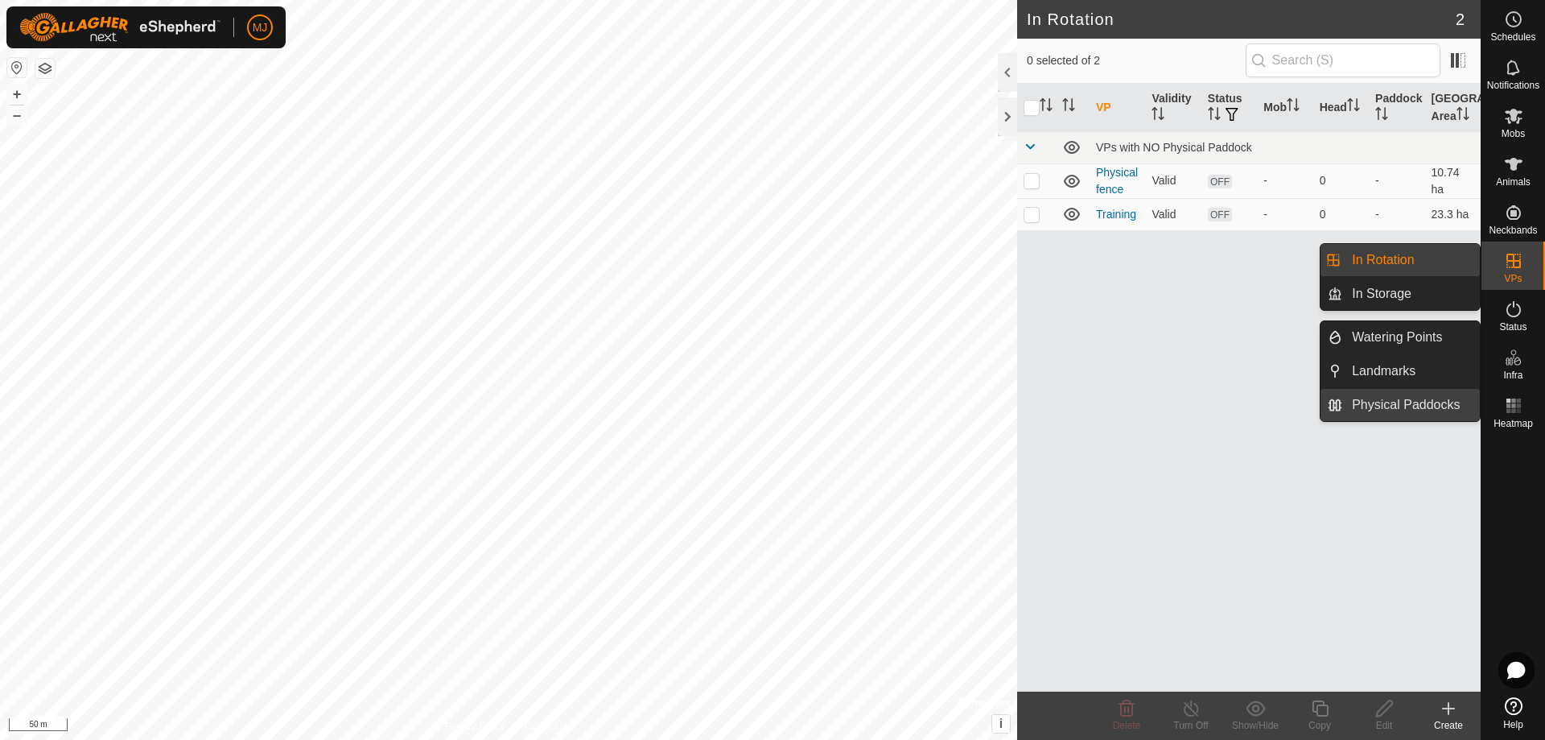
click at [1415, 397] on link "Physical Paddocks" at bounding box center [1411, 405] width 138 height 32
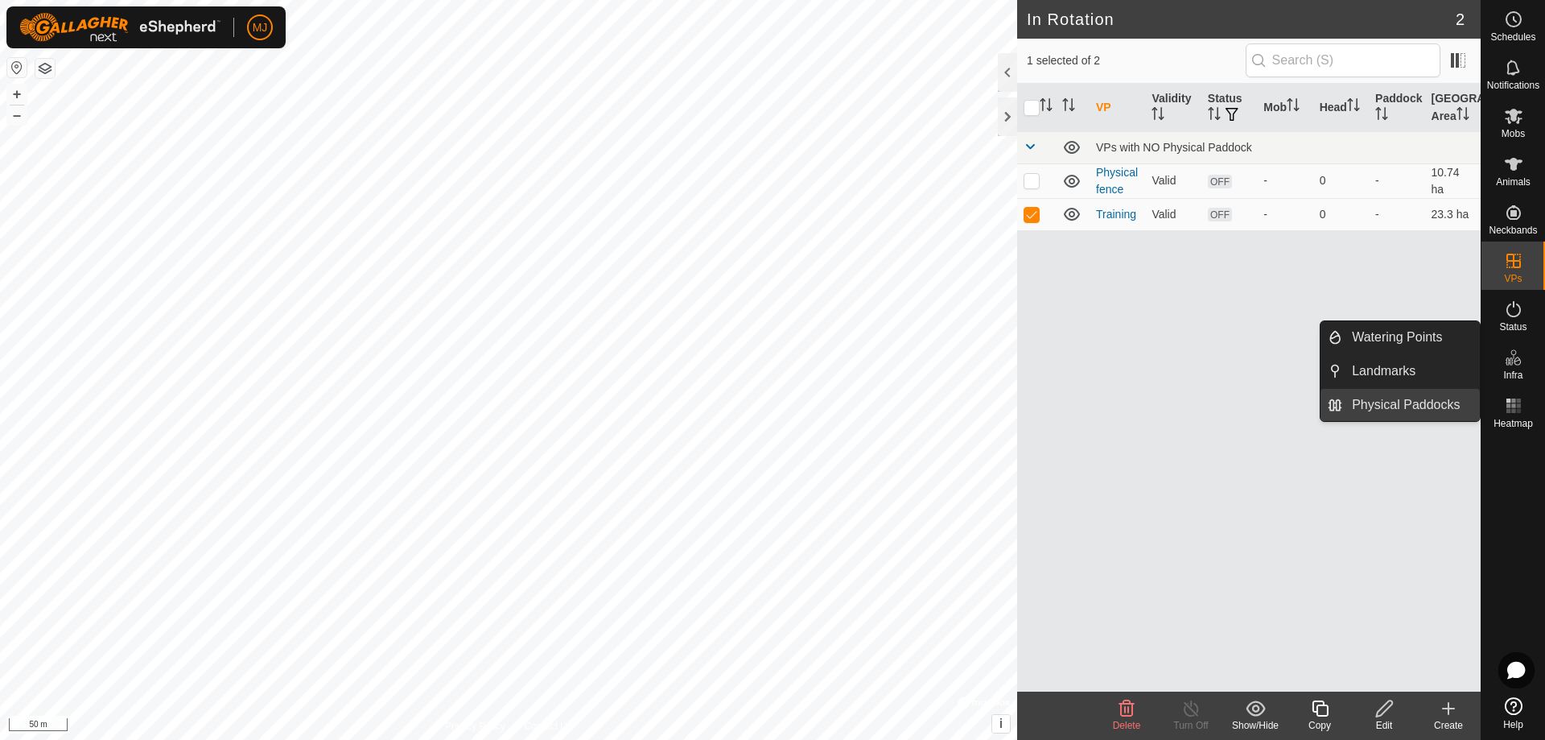
click at [1432, 404] on link "Physical Paddocks" at bounding box center [1411, 405] width 138 height 32
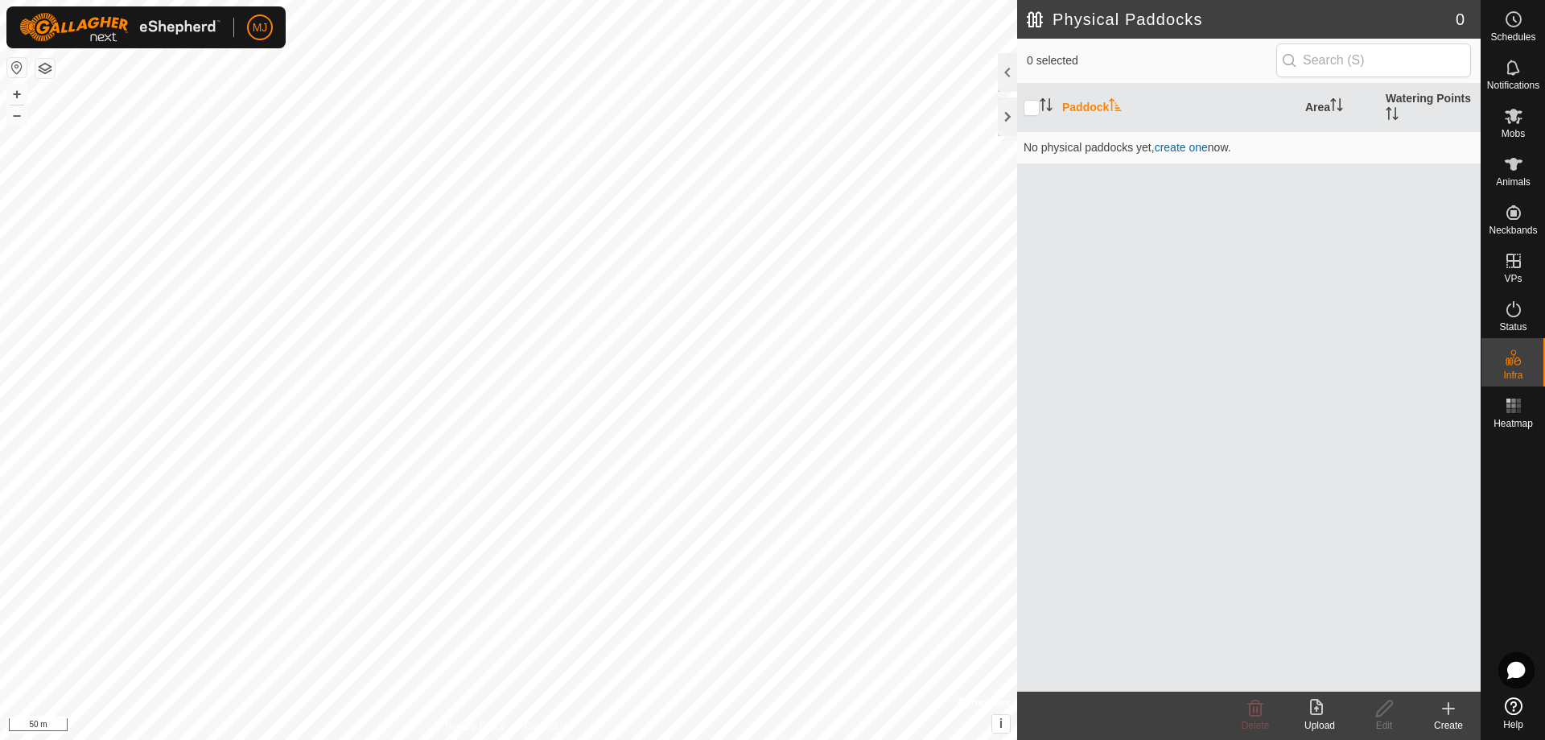
click at [1445, 708] on icon at bounding box center [1448, 708] width 11 height 0
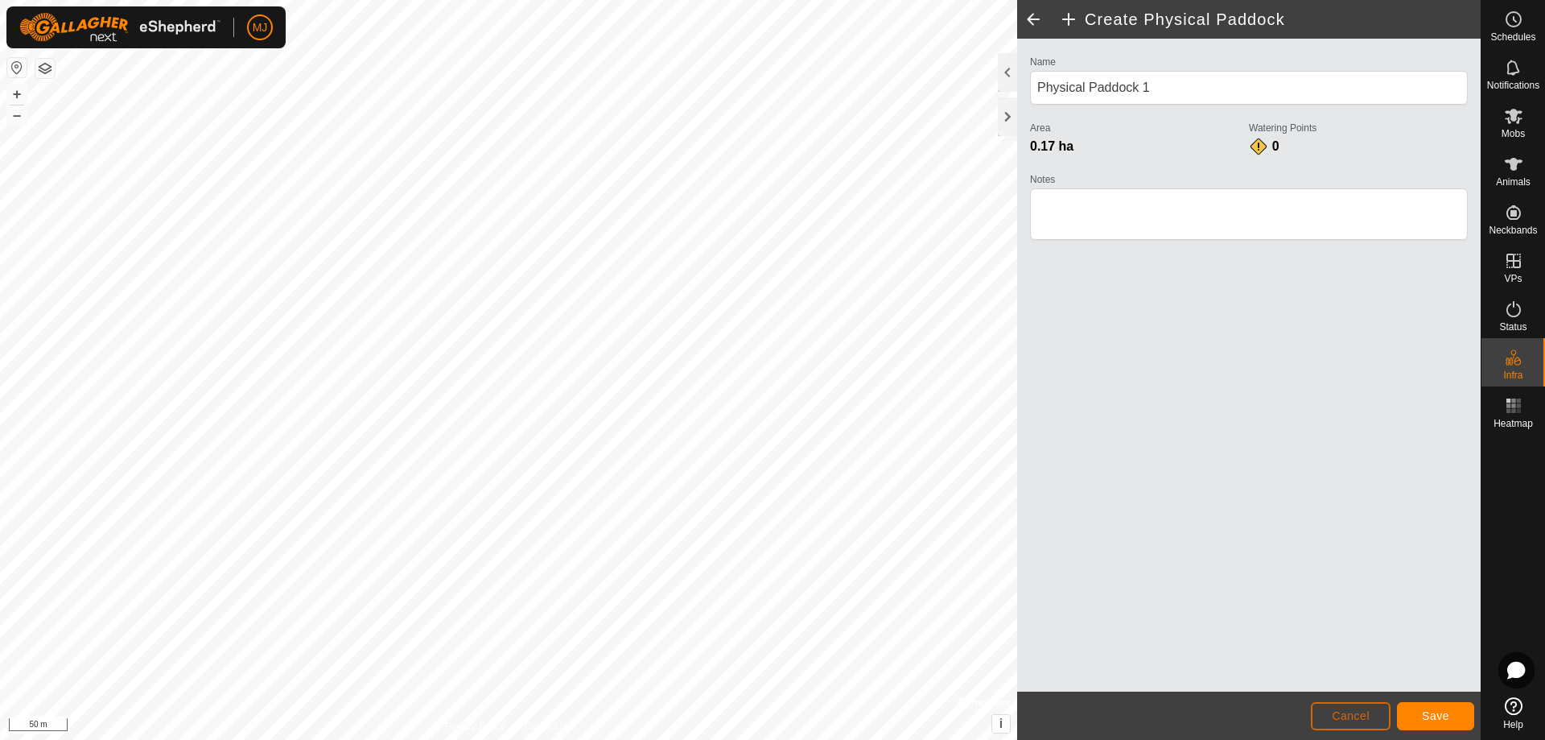
click at [1354, 715] on span "Cancel" at bounding box center [1351, 715] width 38 height 13
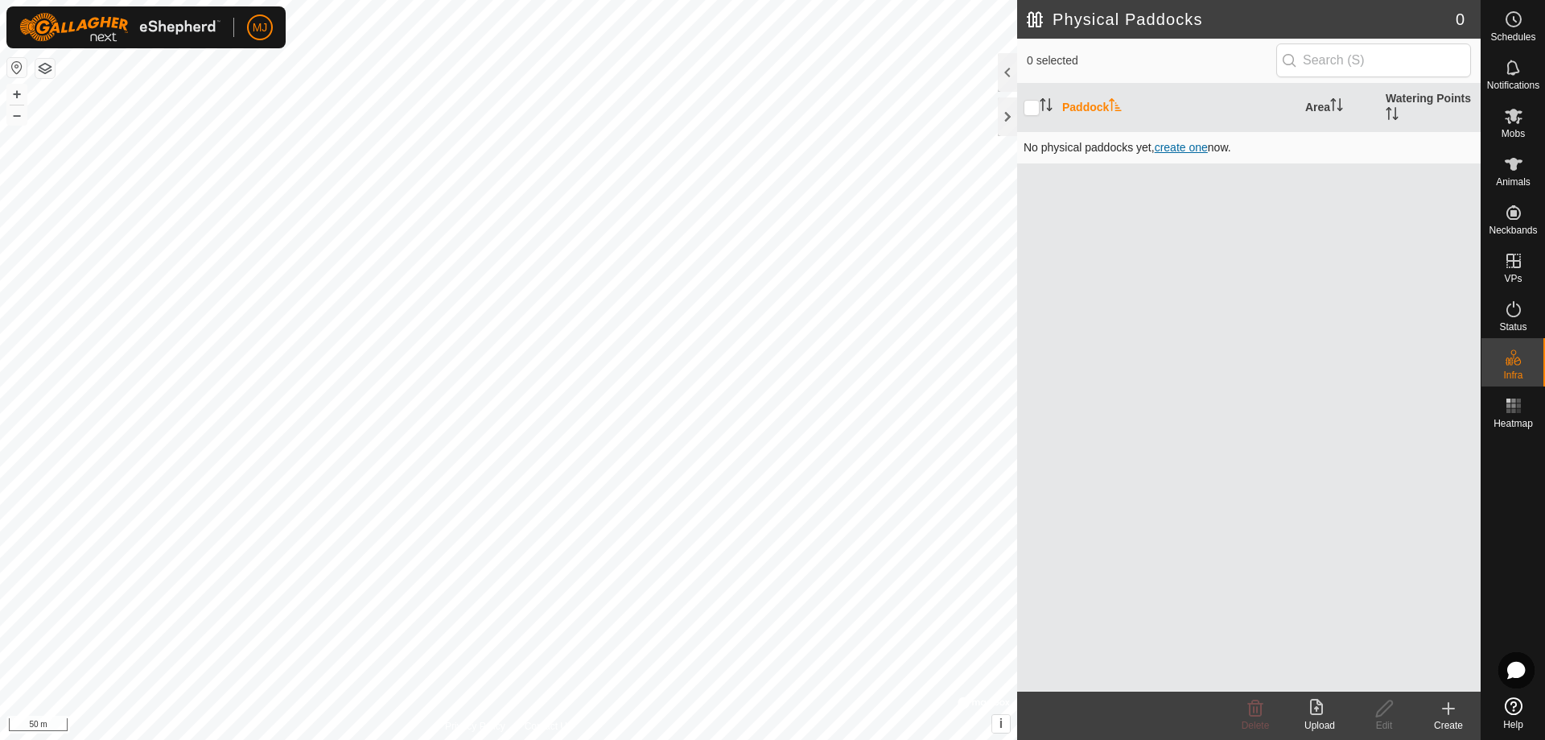
click at [1175, 149] on span "create one" at bounding box center [1181, 147] width 53 height 13
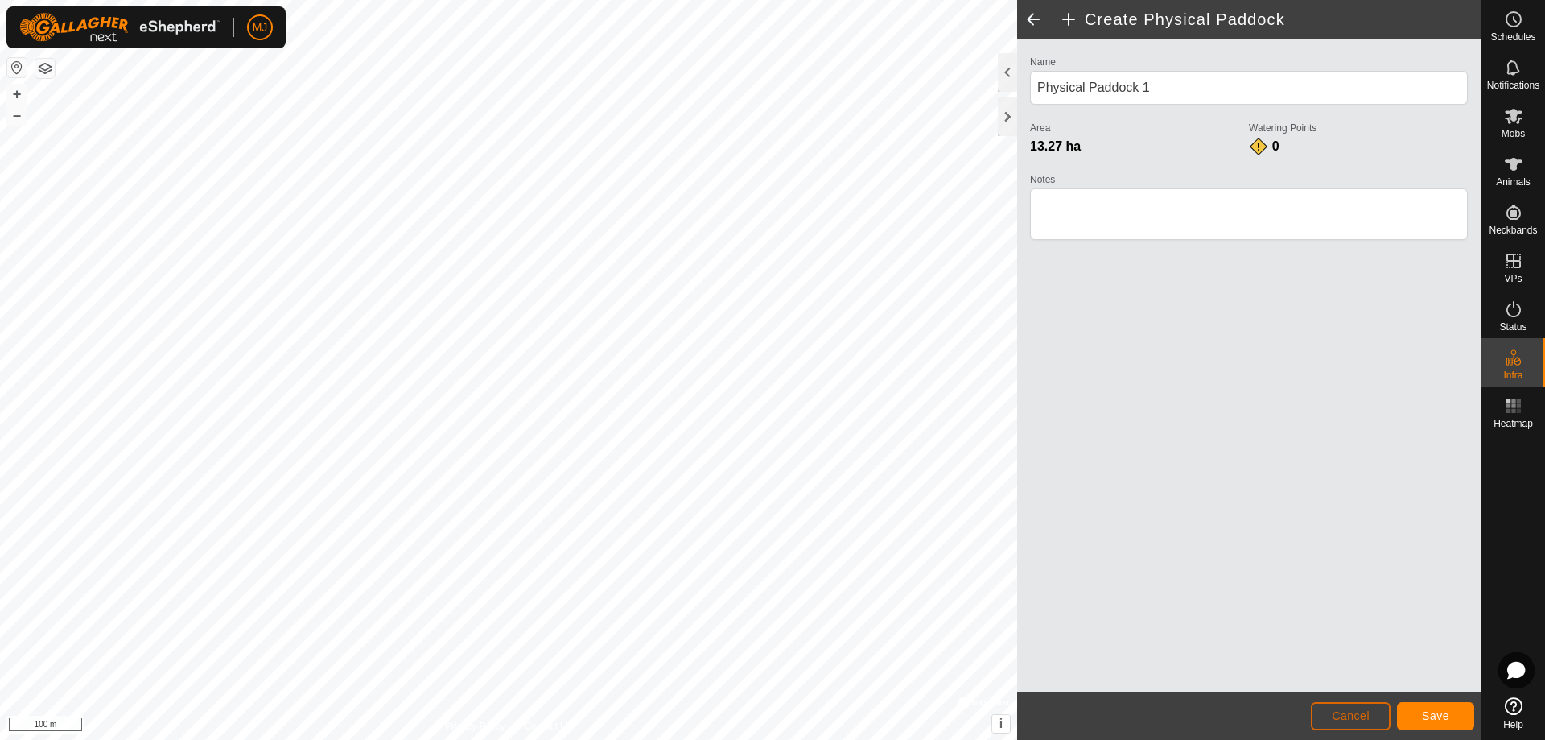
click at [1328, 717] on button "Cancel" at bounding box center [1351, 716] width 80 height 28
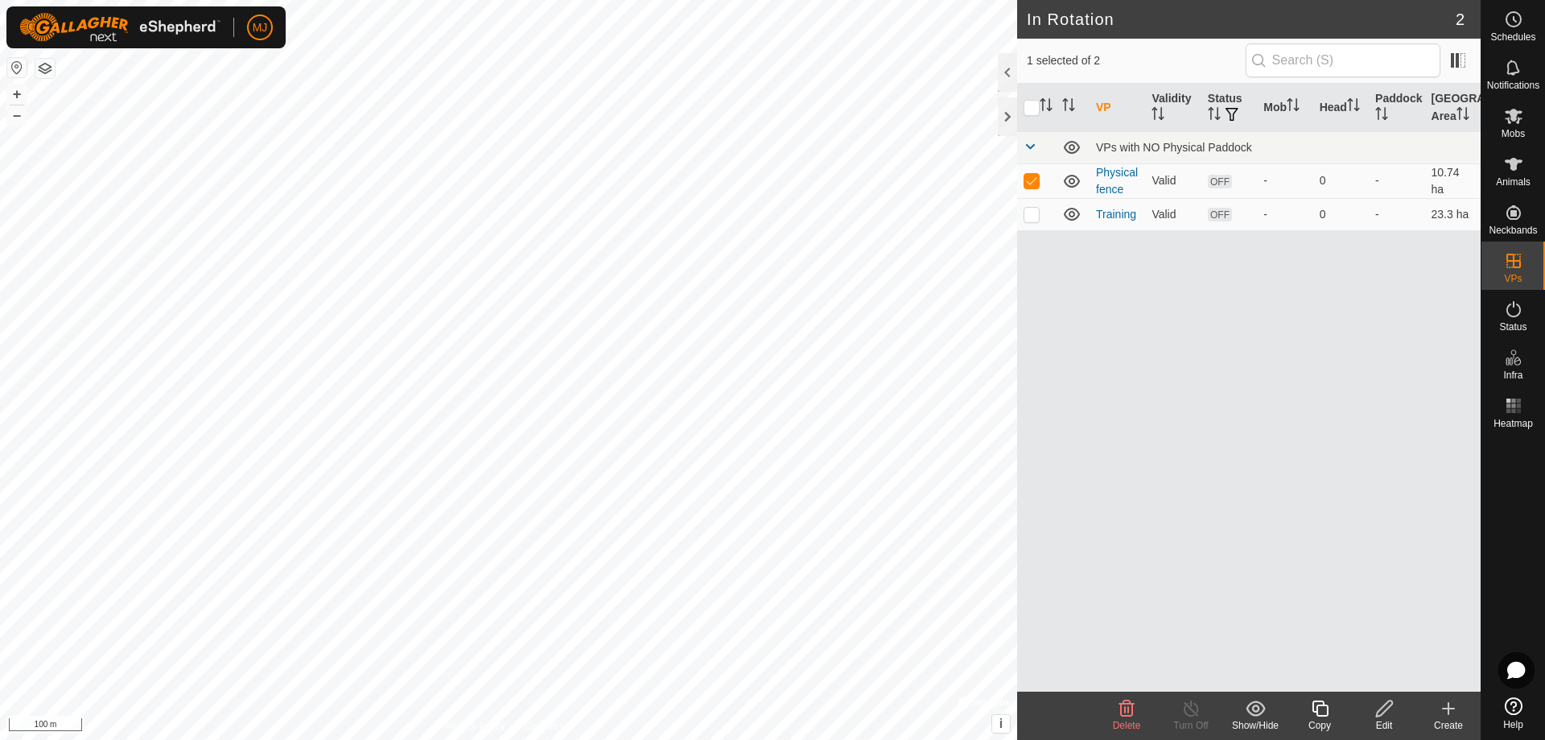
click at [1125, 715] on icon at bounding box center [1126, 708] width 15 height 16
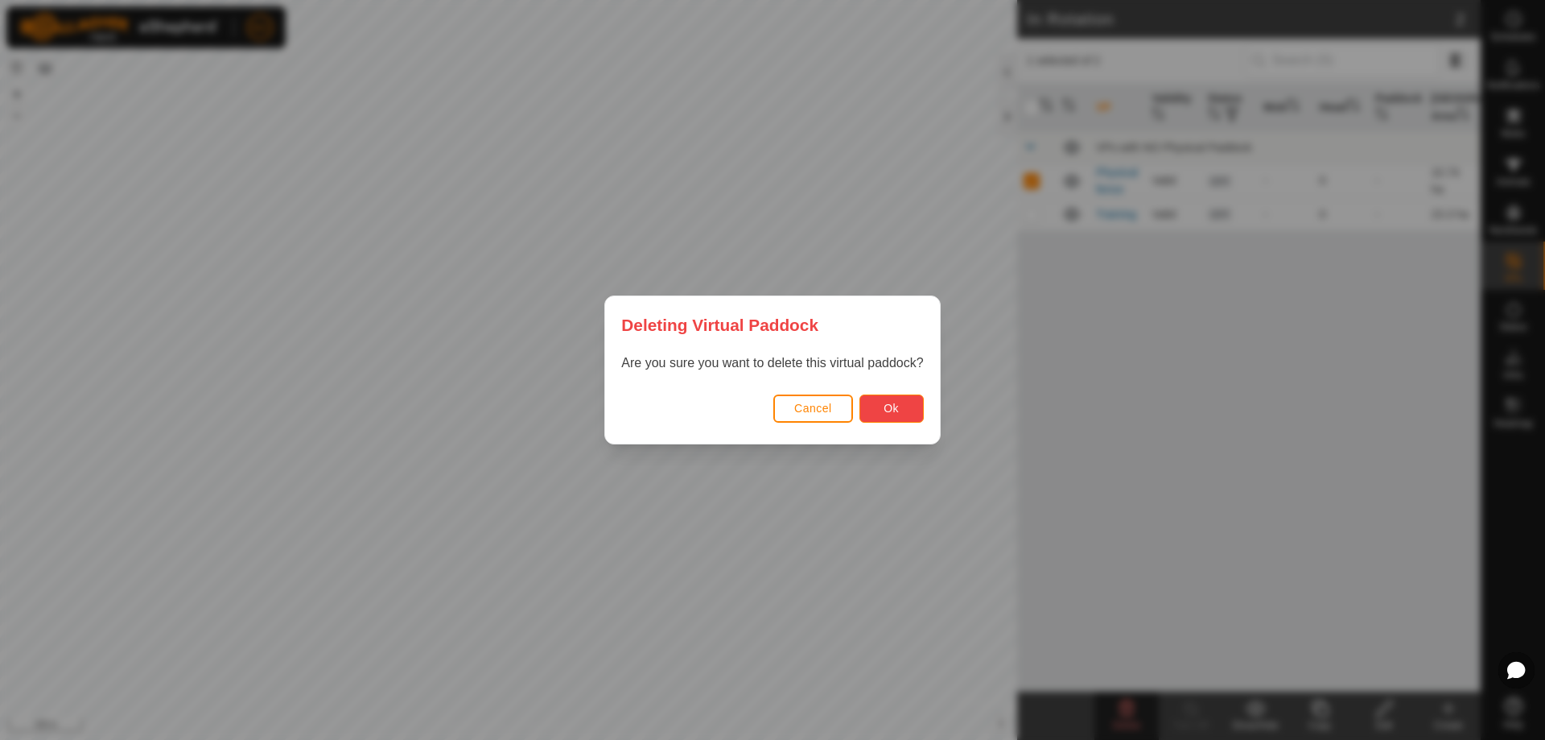
click at [895, 406] on span "Ok" at bounding box center [891, 408] width 15 height 13
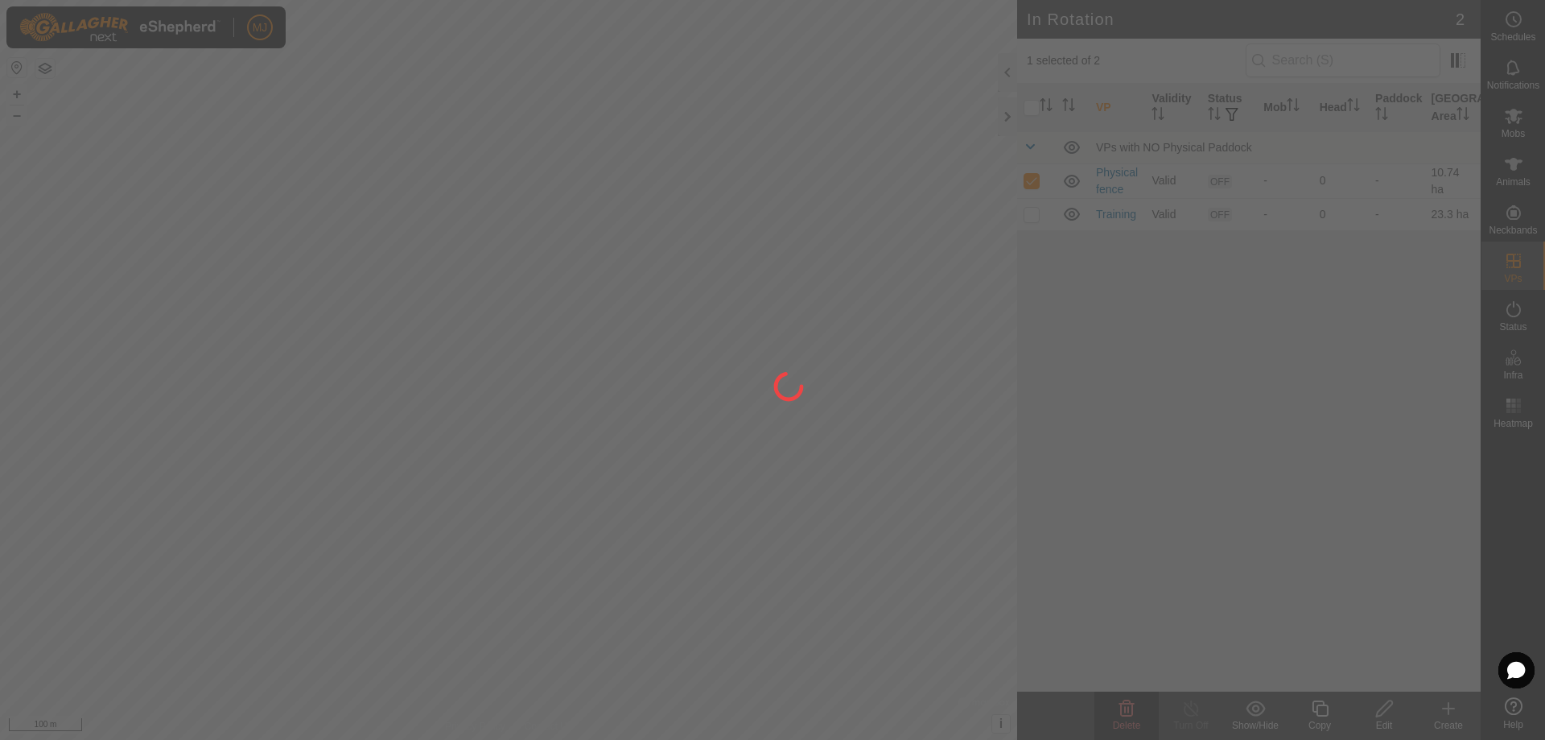
checkbox input "false"
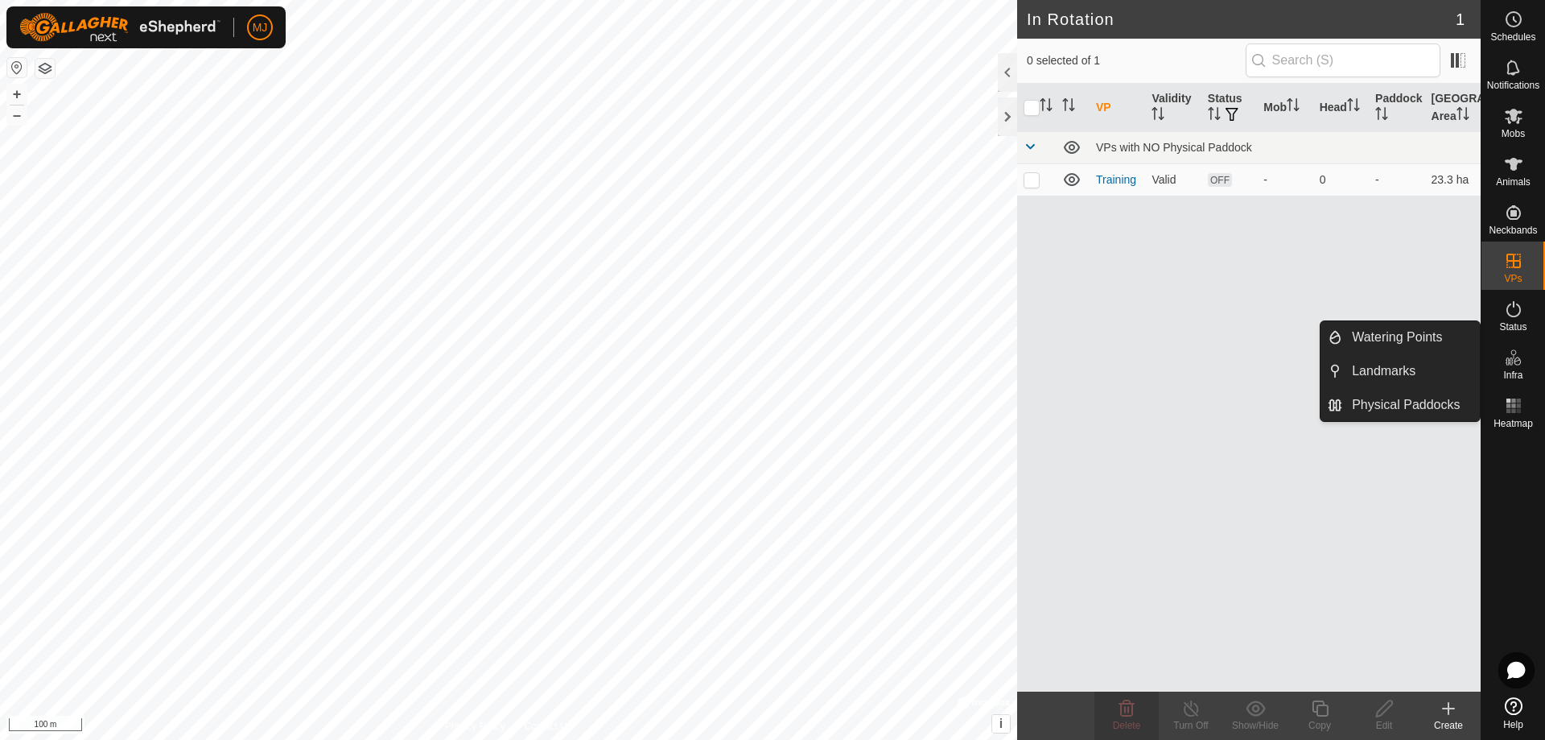
click at [1412, 403] on link "Physical Paddocks" at bounding box center [1411, 405] width 138 height 32
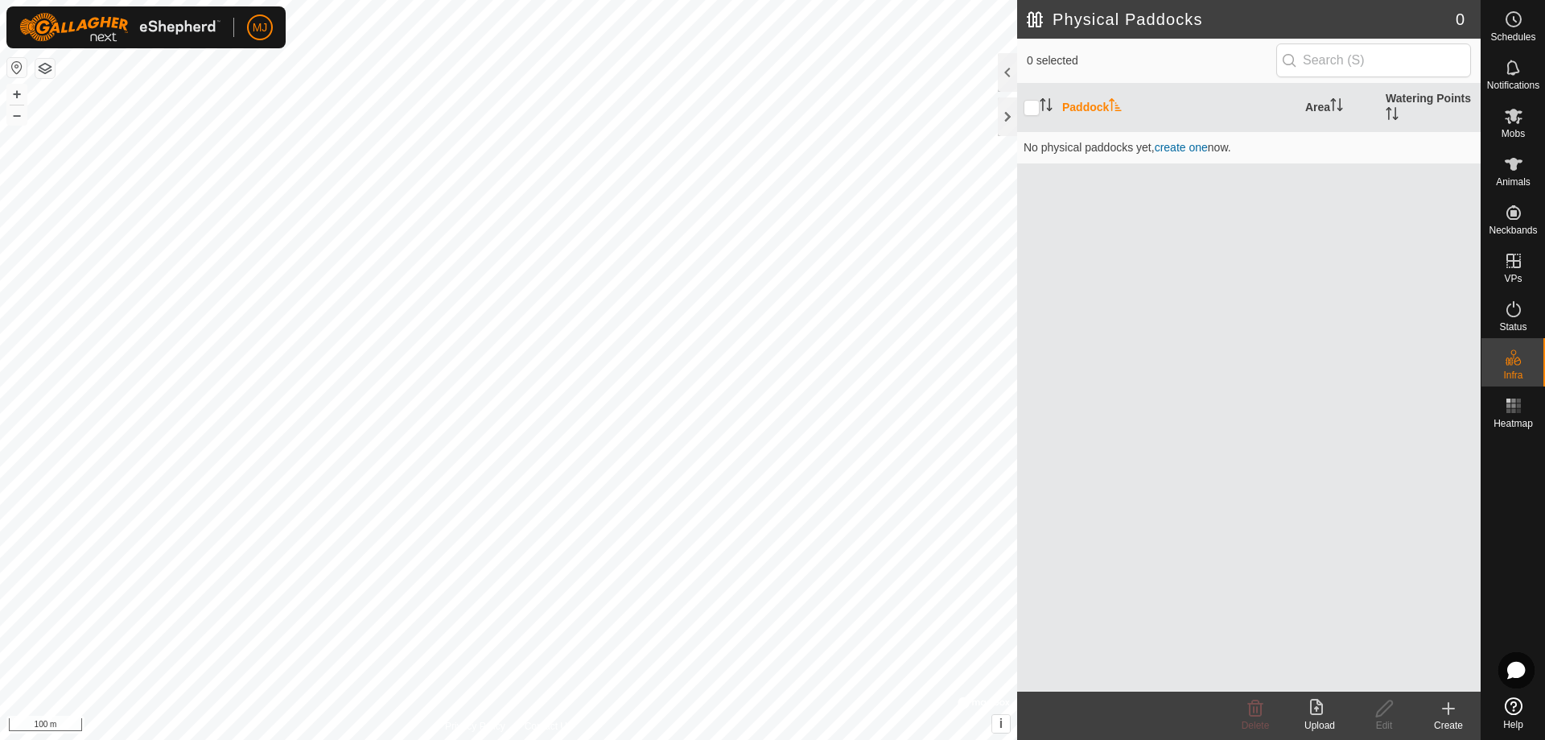
click at [1451, 720] on div "Create" at bounding box center [1448, 725] width 64 height 14
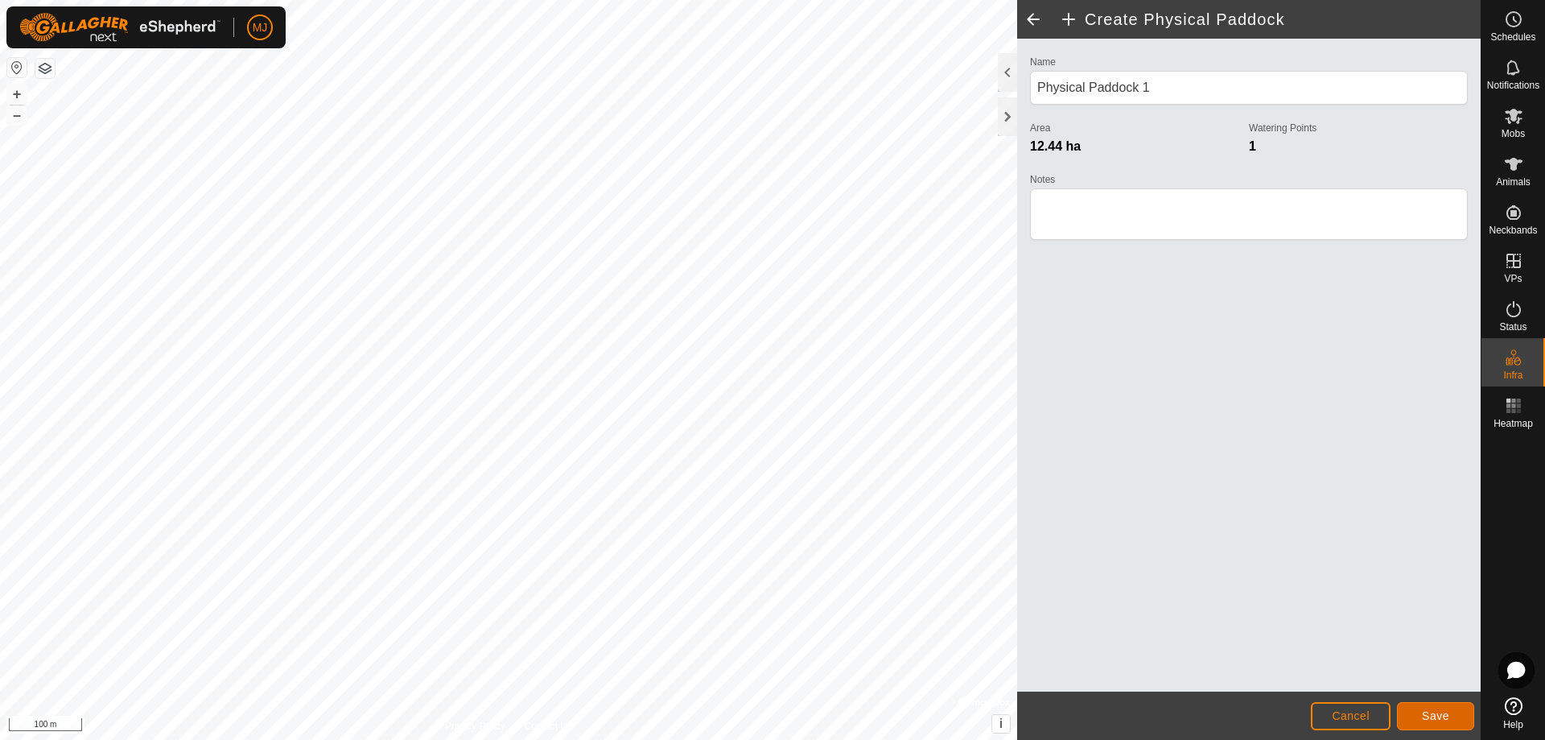
click at [1430, 714] on span "Save" at bounding box center [1435, 715] width 27 height 13
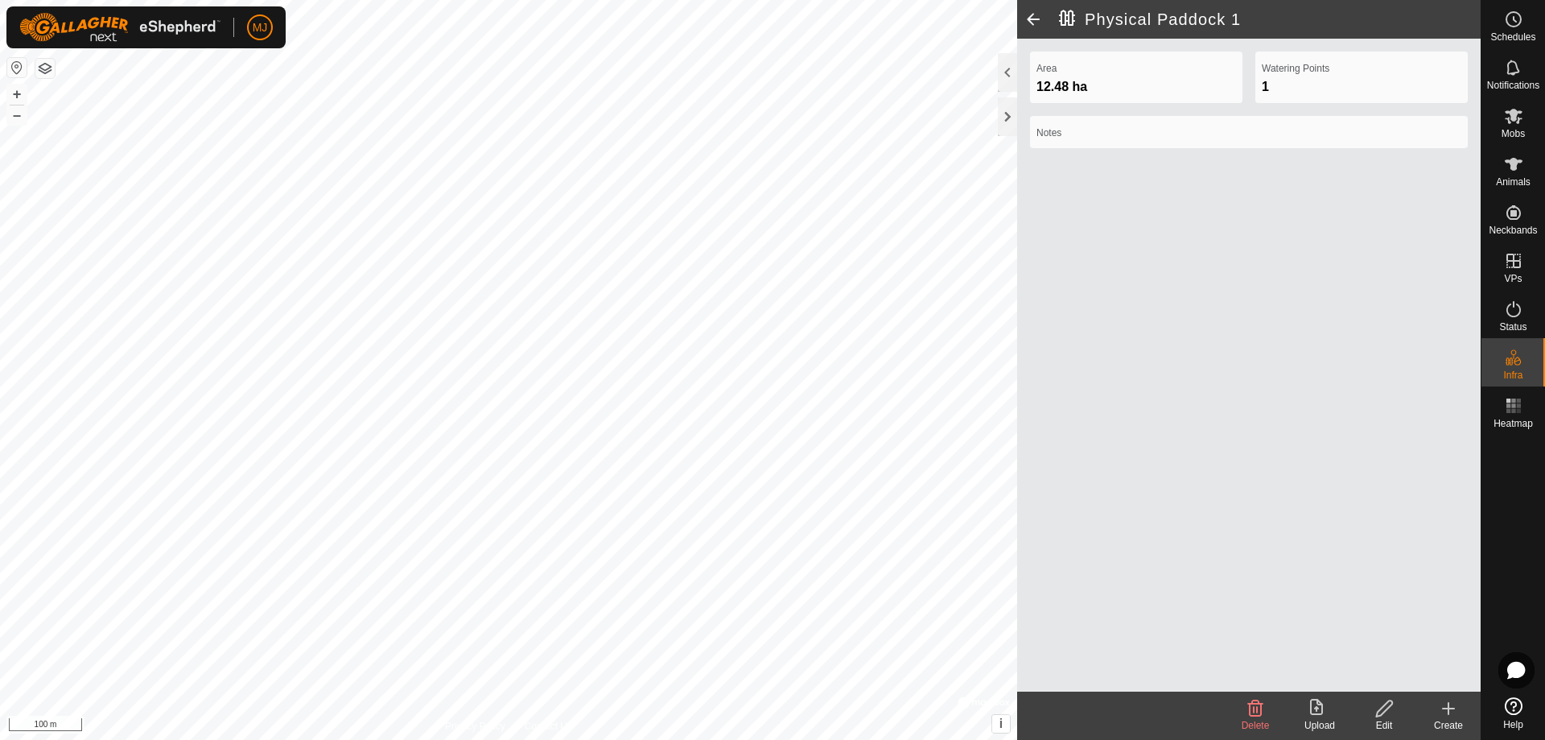
click at [1384, 708] on icon at bounding box center [1385, 708] width 20 height 19
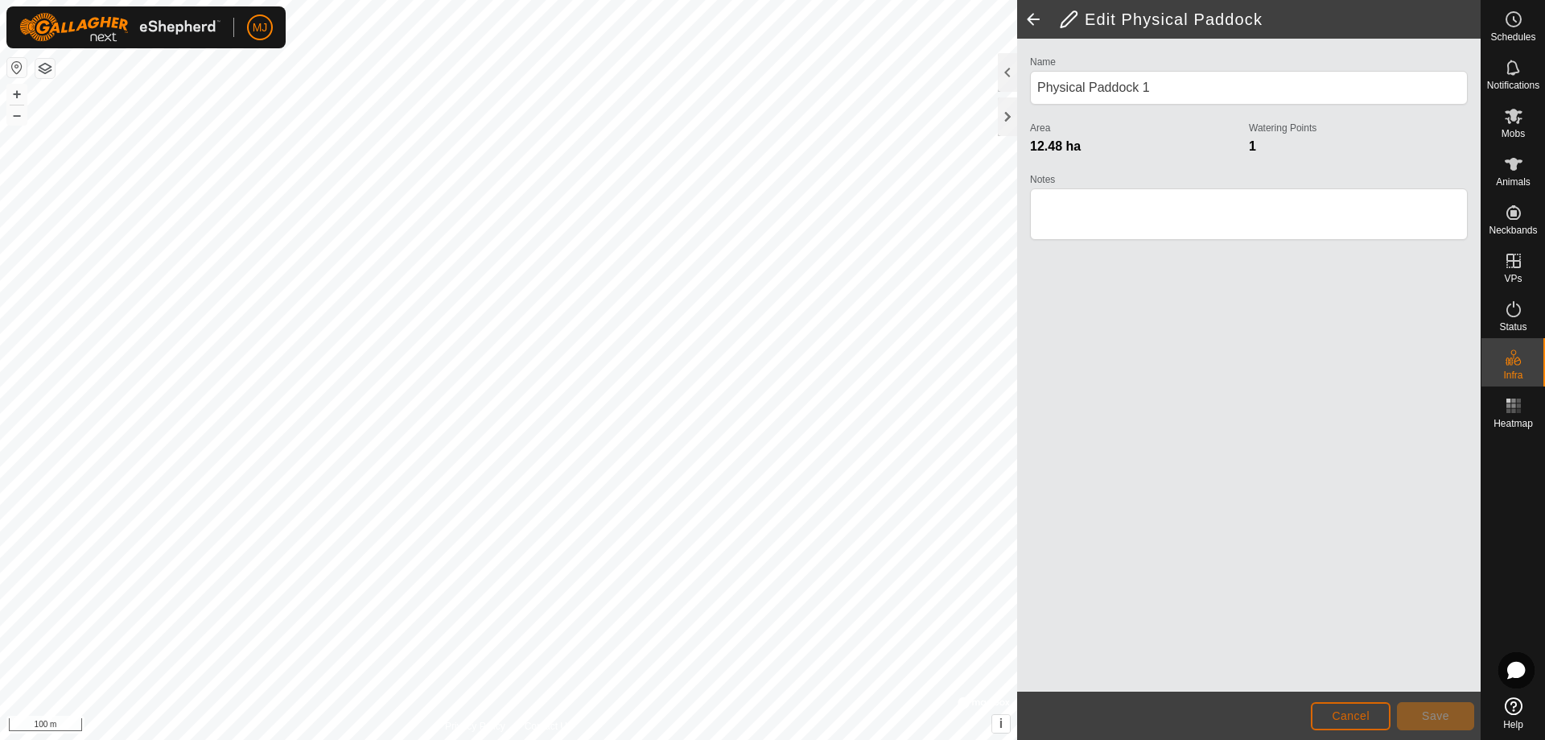
click at [1356, 715] on span "Cancel" at bounding box center [1351, 715] width 38 height 13
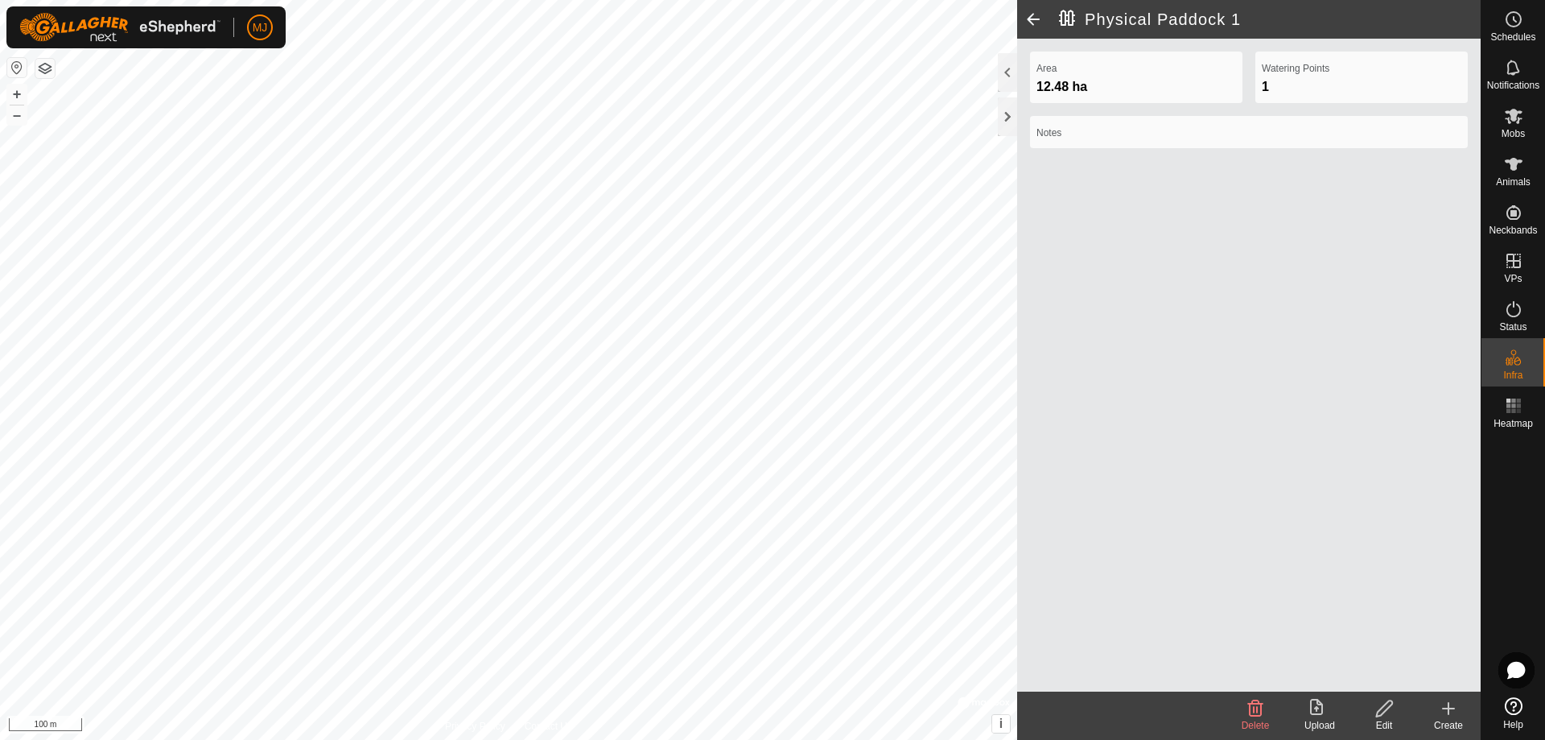
click at [1037, 14] on span at bounding box center [1033, 19] width 32 height 39
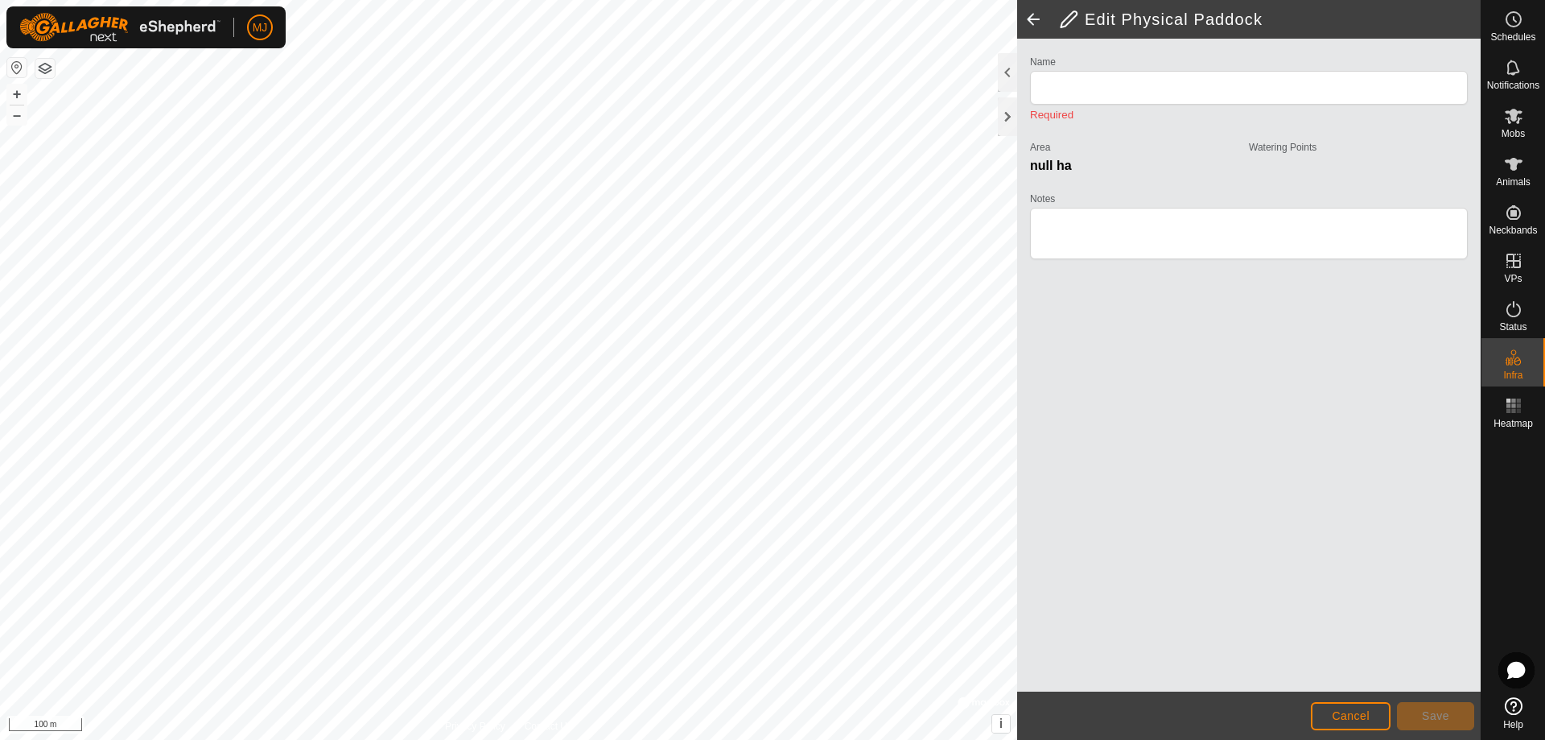
type input "Physical Paddock 1"
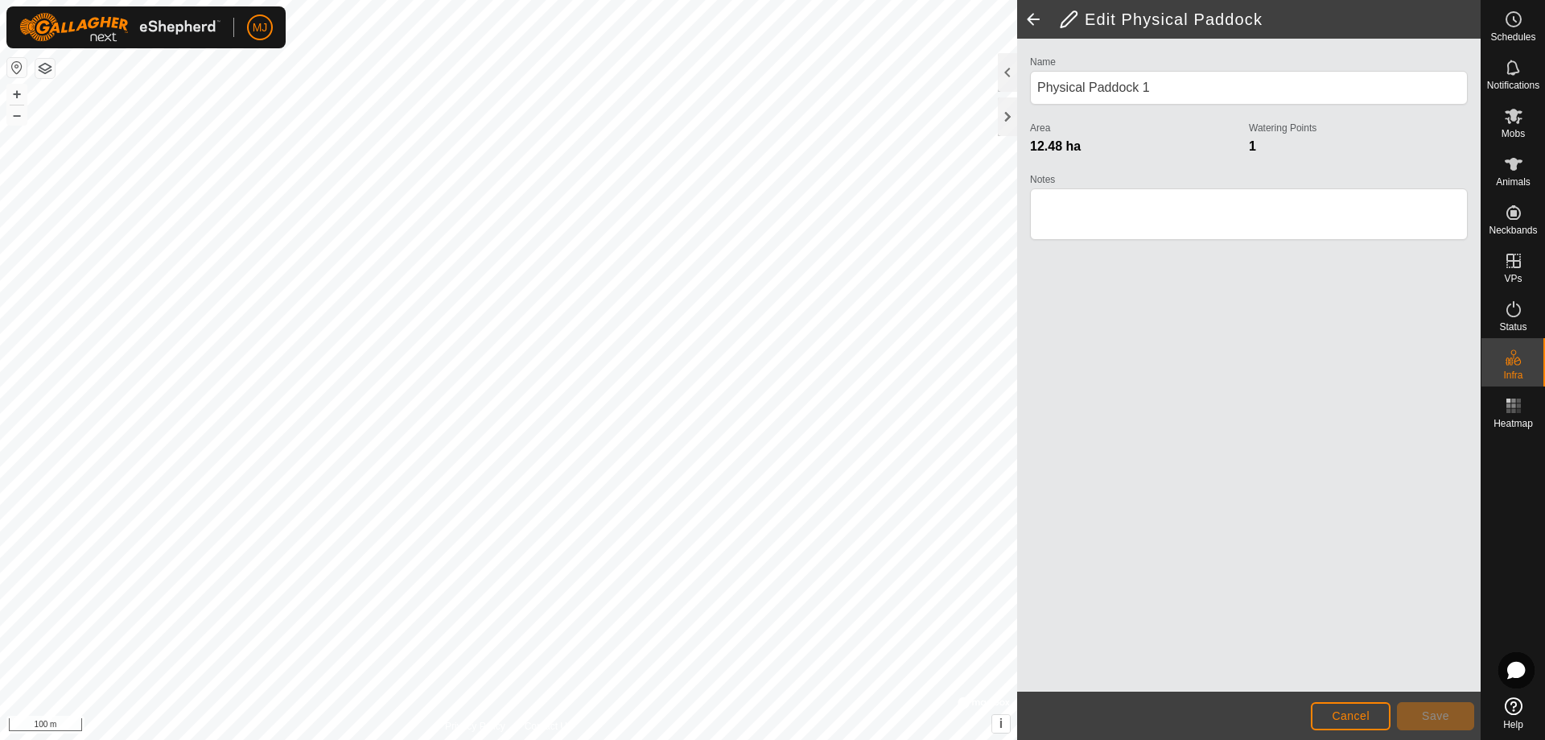
click at [1037, 14] on span at bounding box center [1033, 19] width 32 height 39
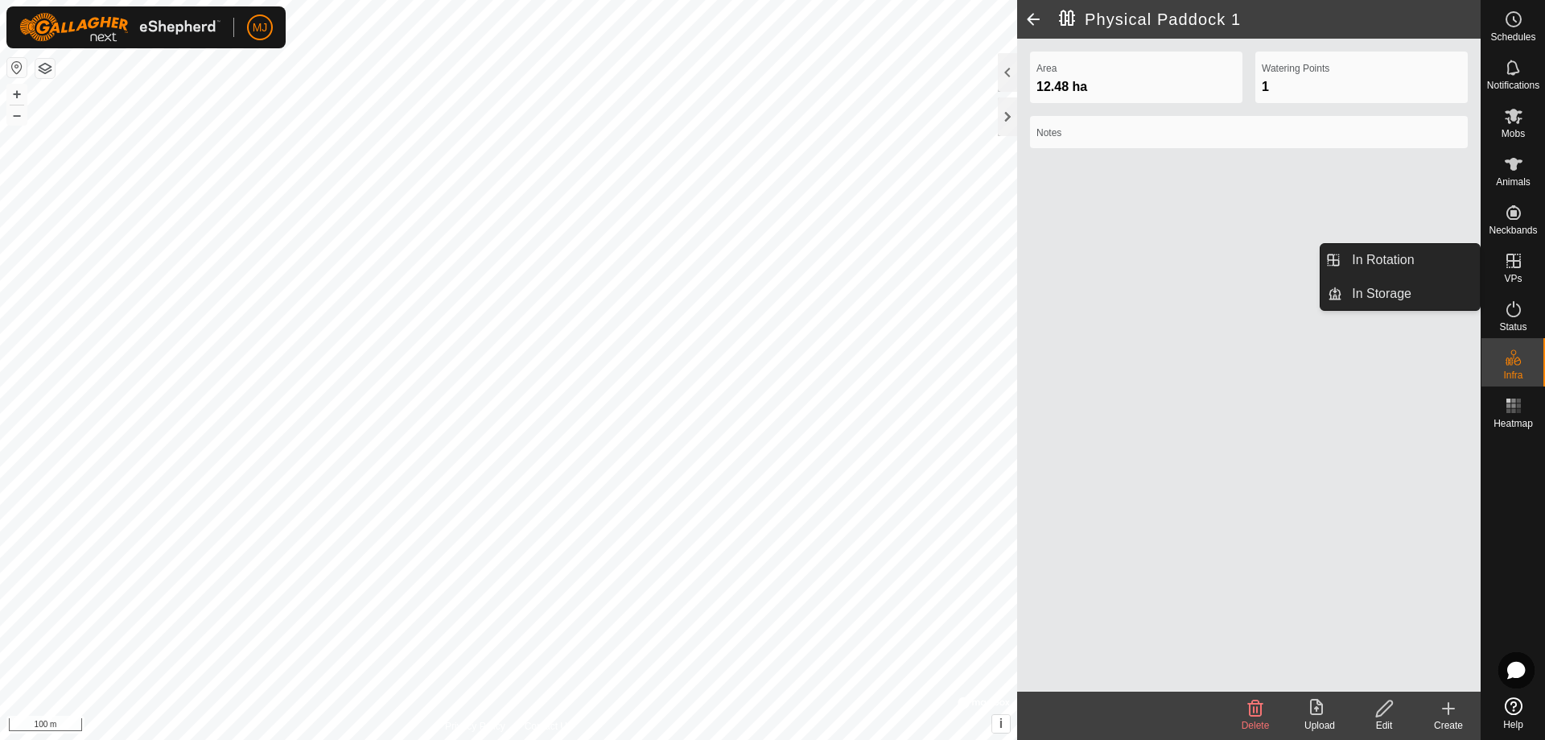
click at [1510, 269] on icon at bounding box center [1513, 260] width 19 height 19
click at [1459, 262] on link "In Rotation" at bounding box center [1411, 260] width 138 height 32
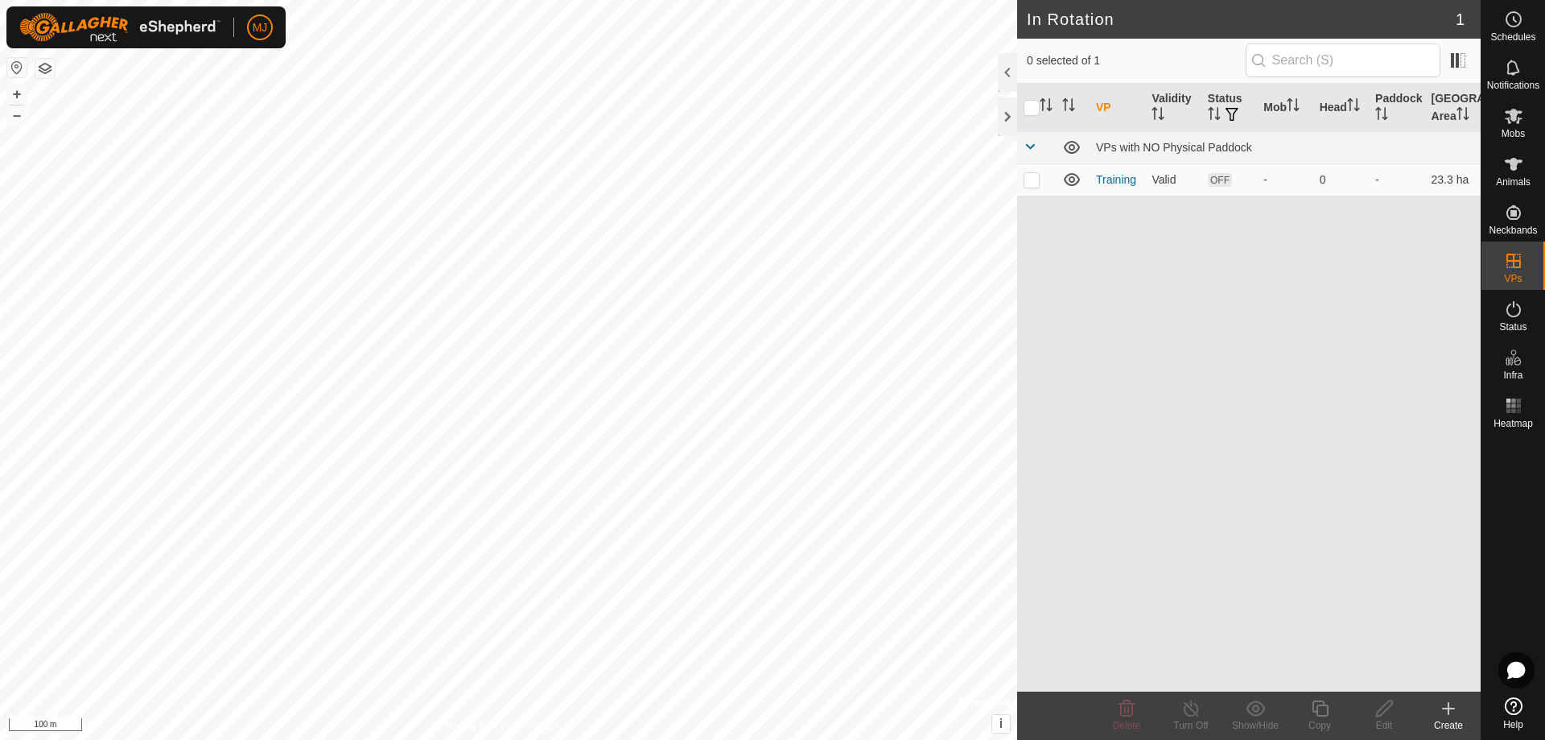
checkbox input "true"
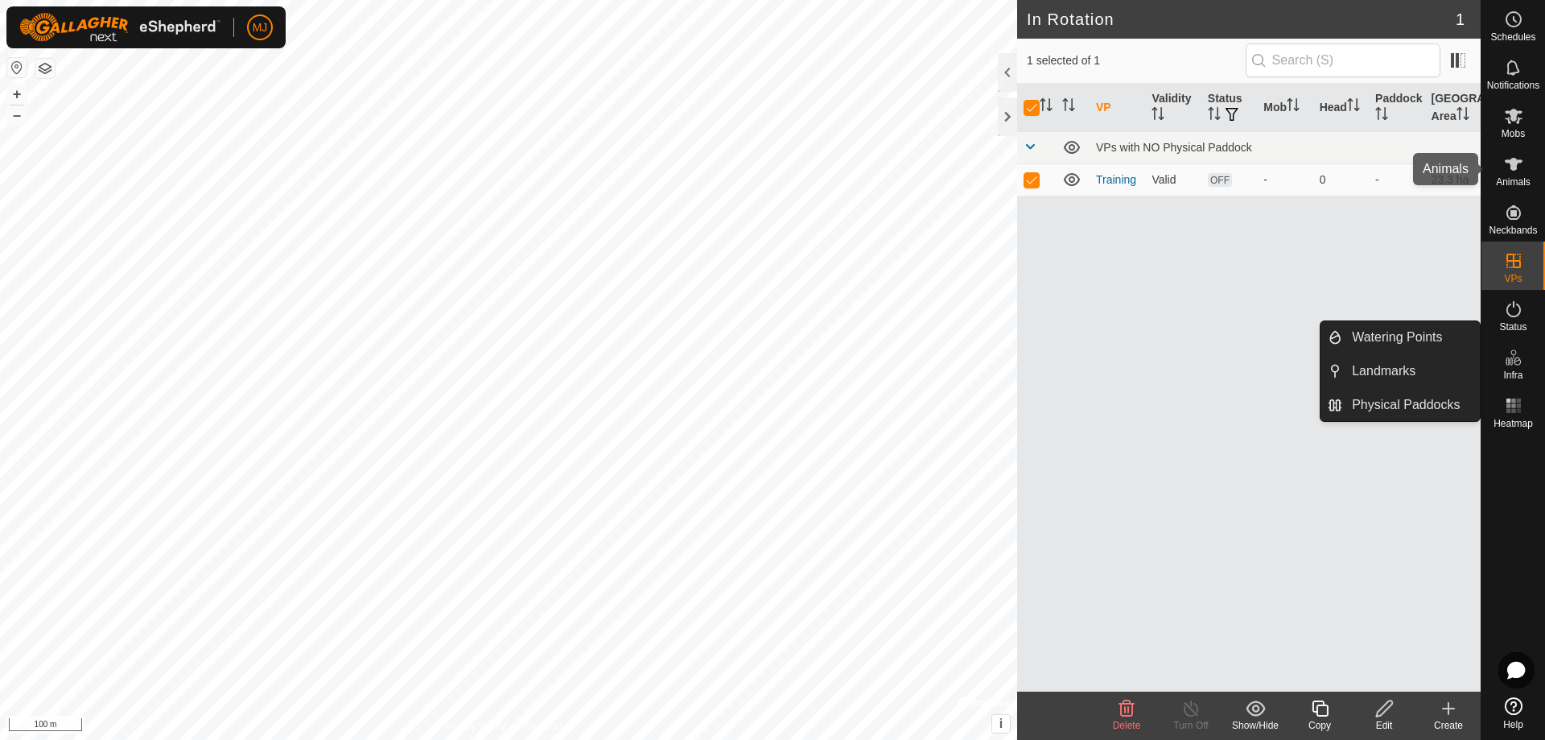
click at [1511, 178] on span "Animals" at bounding box center [1513, 182] width 35 height 10
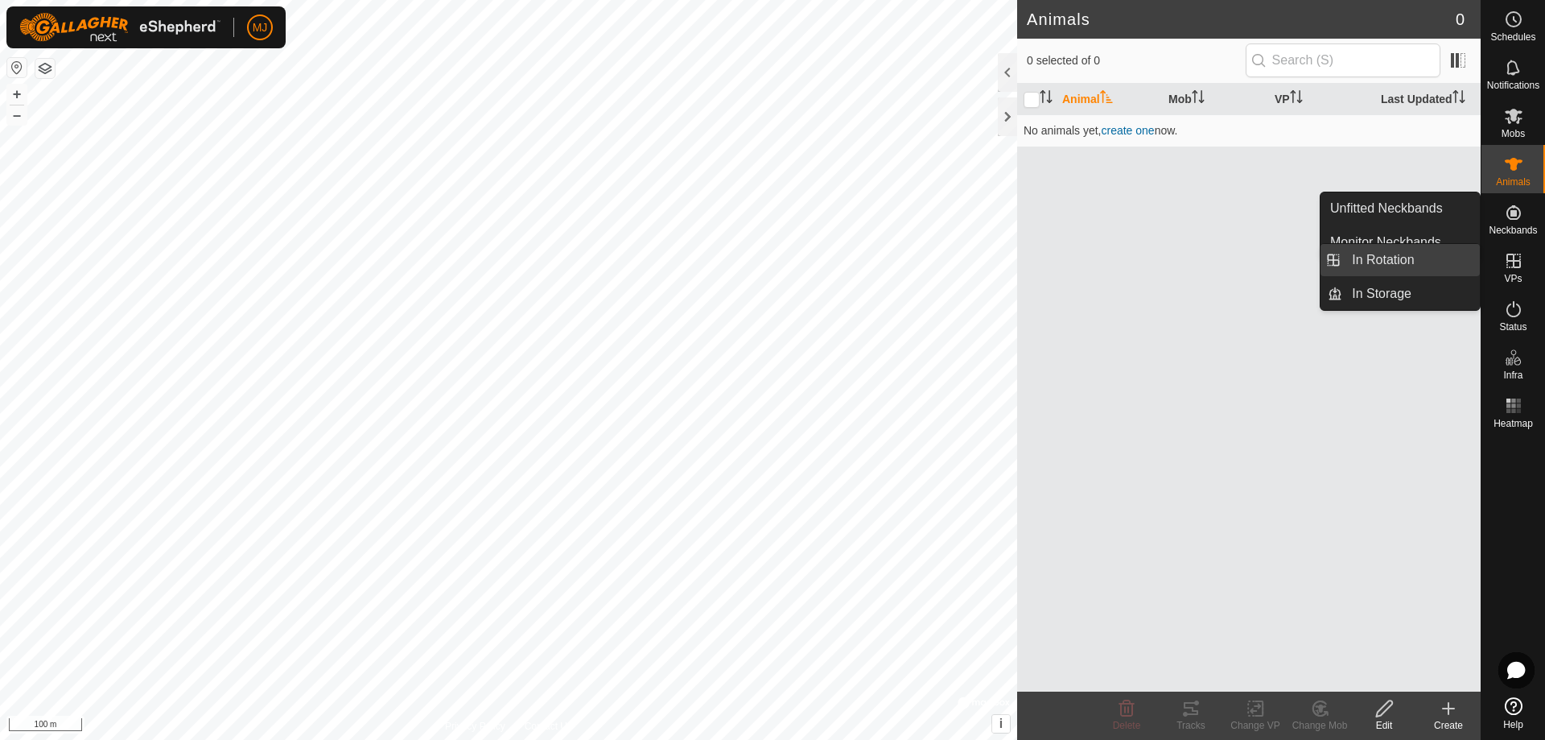
click at [1428, 263] on link "In Rotation" at bounding box center [1411, 260] width 138 height 32
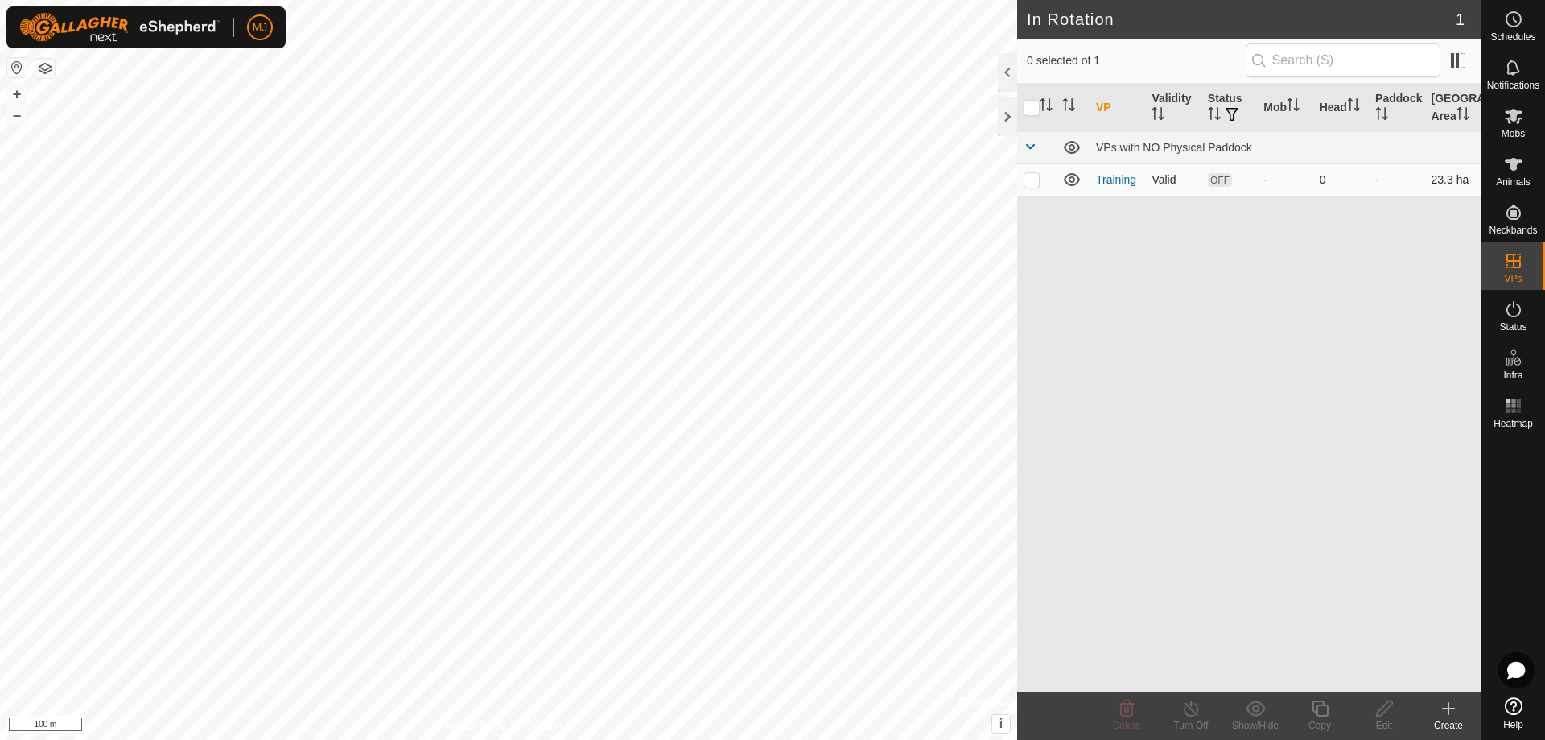
click at [1034, 180] on p-checkbox at bounding box center [1032, 179] width 16 height 13
checkbox input "true"
click at [1034, 180] on p-checkbox at bounding box center [1032, 179] width 16 height 13
checkbox input "false"
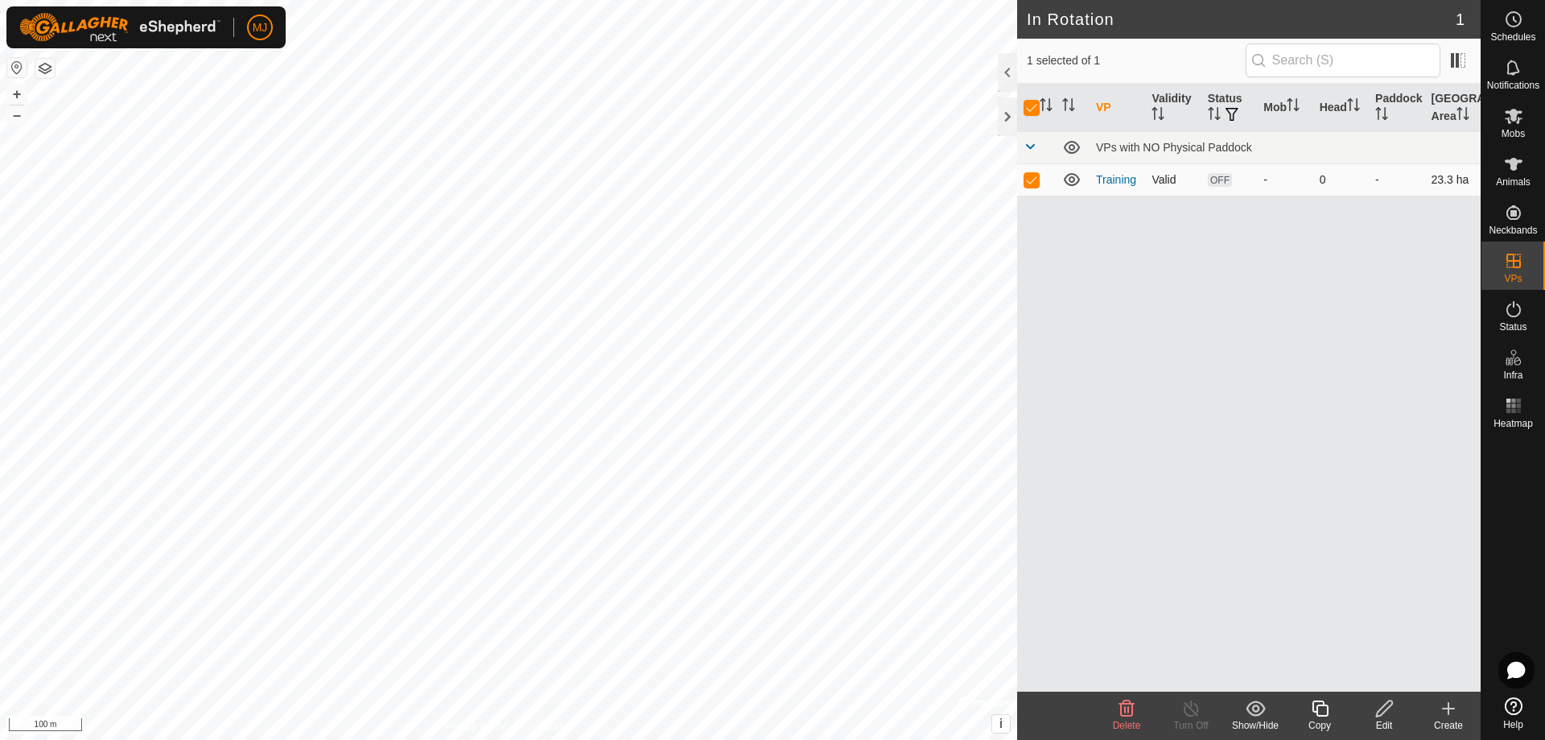
checkbox input "false"
click at [1034, 180] on p-checkbox at bounding box center [1032, 179] width 16 height 13
checkbox input "true"
click at [1034, 180] on p-checkbox at bounding box center [1032, 179] width 16 height 13
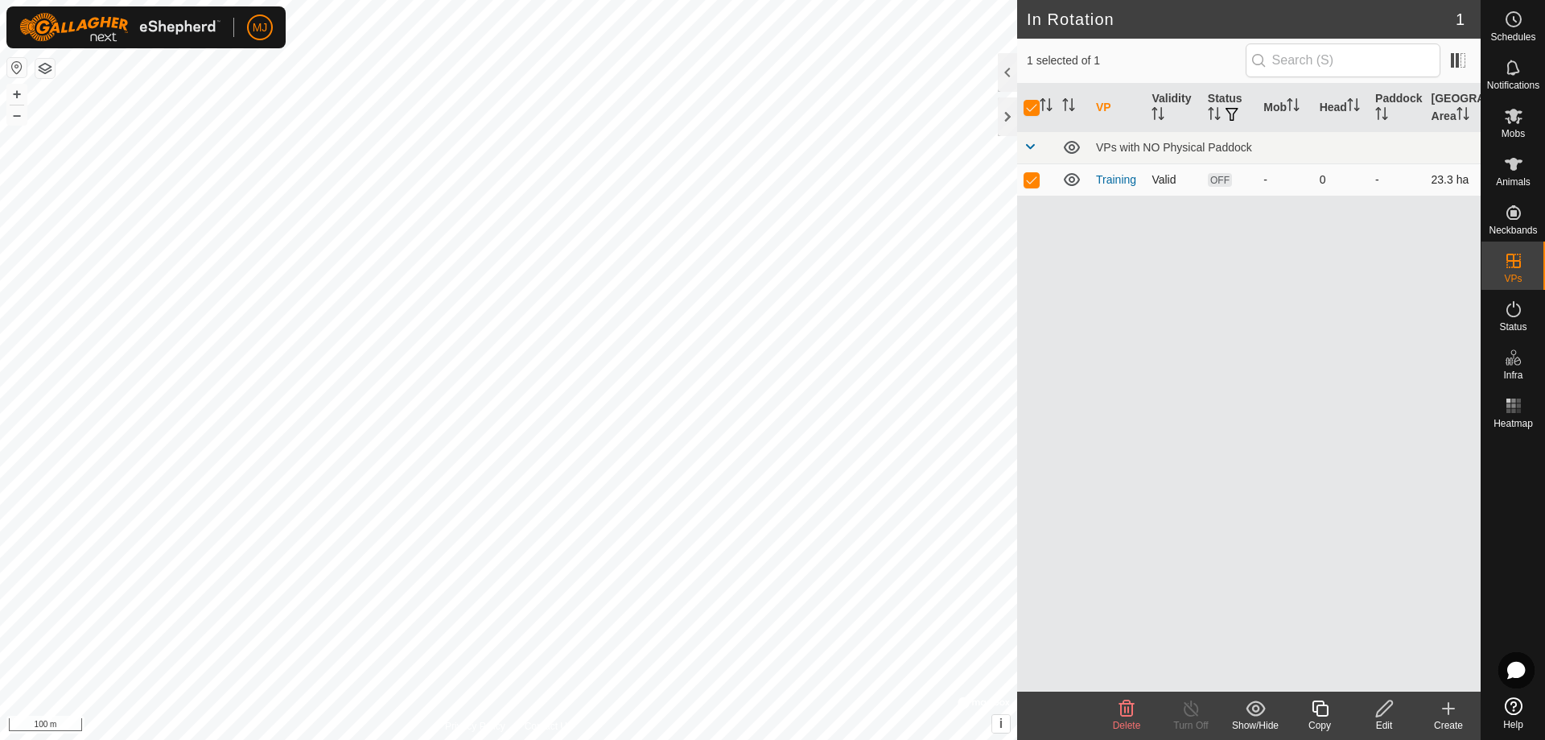
checkbox input "false"
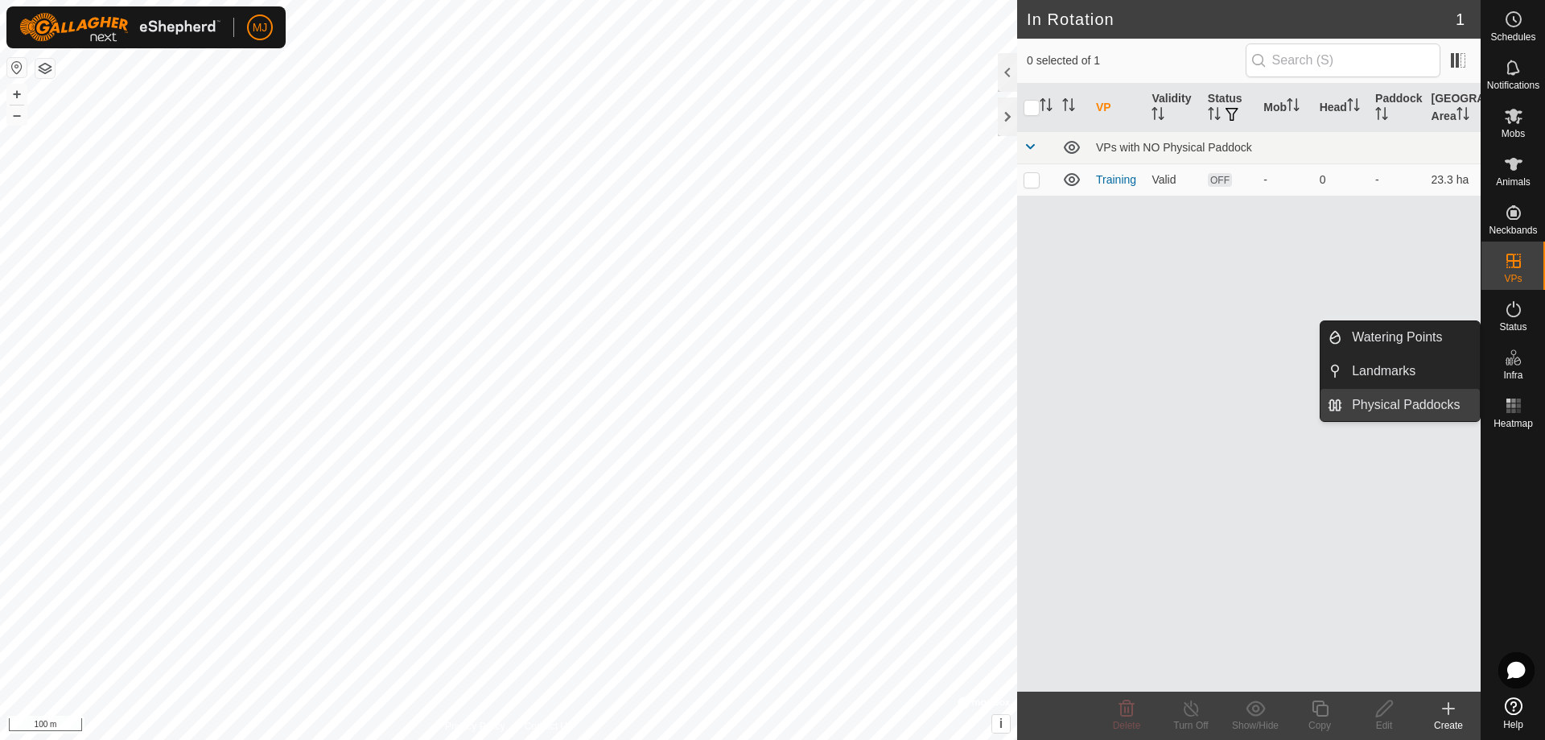
click at [1447, 397] on link "Physical Paddocks" at bounding box center [1411, 405] width 138 height 32
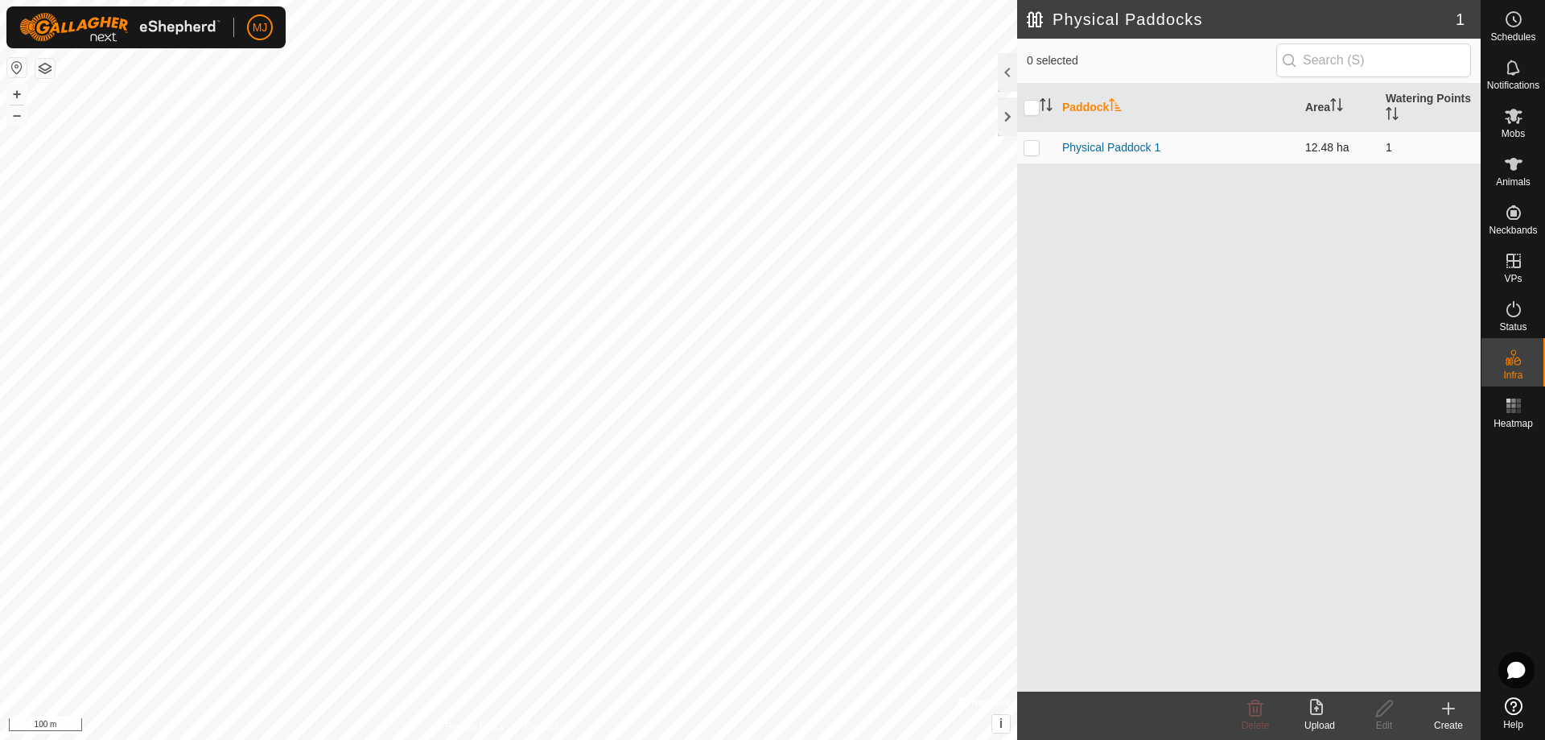
click at [1039, 149] on p-checkbox at bounding box center [1032, 147] width 16 height 13
checkbox input "true"
click at [1039, 149] on p-checkbox at bounding box center [1032, 147] width 16 height 13
checkbox input "false"
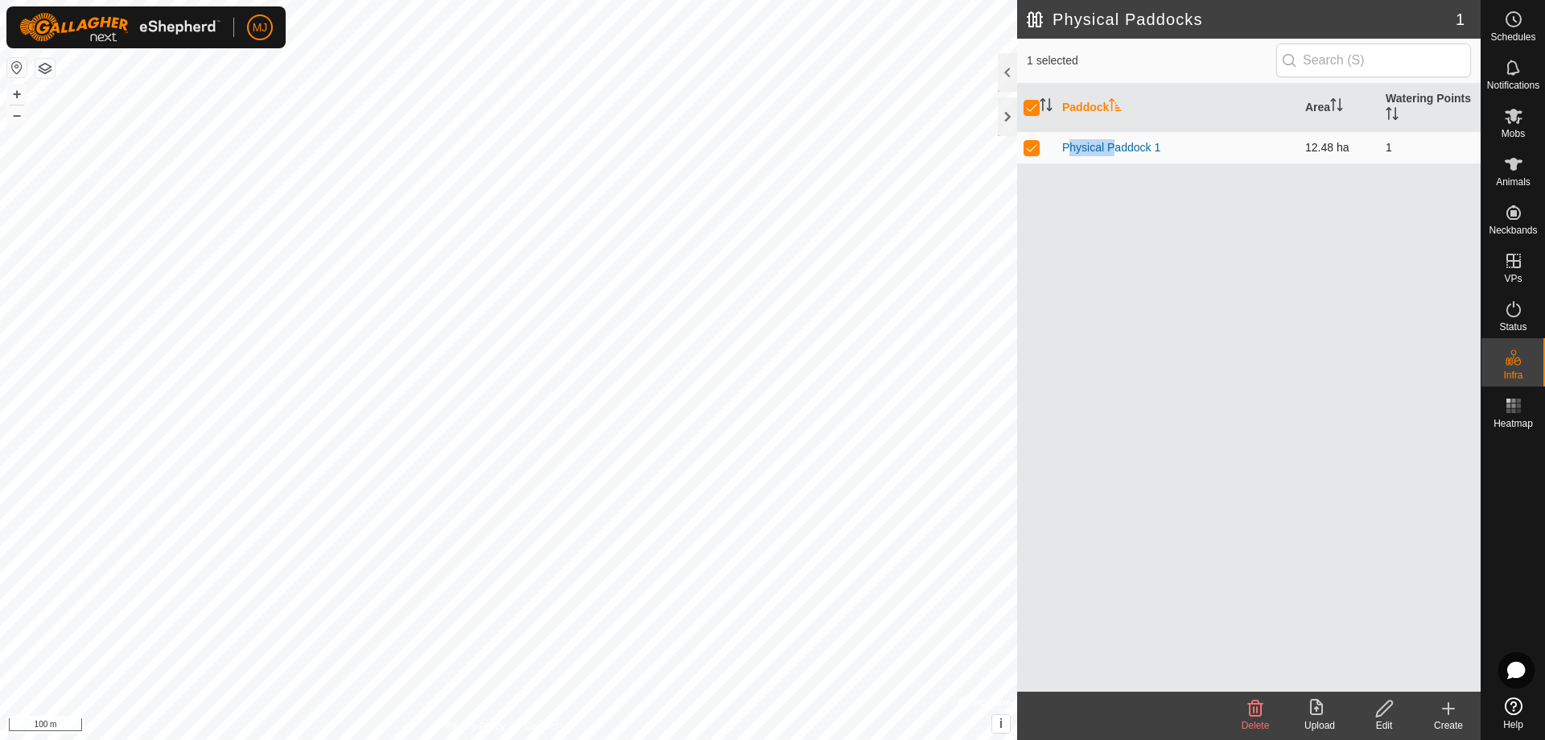
checkbox input "false"
click at [1009, 123] on div at bounding box center [1007, 116] width 19 height 39
